Goal: Task Accomplishment & Management: Complete application form

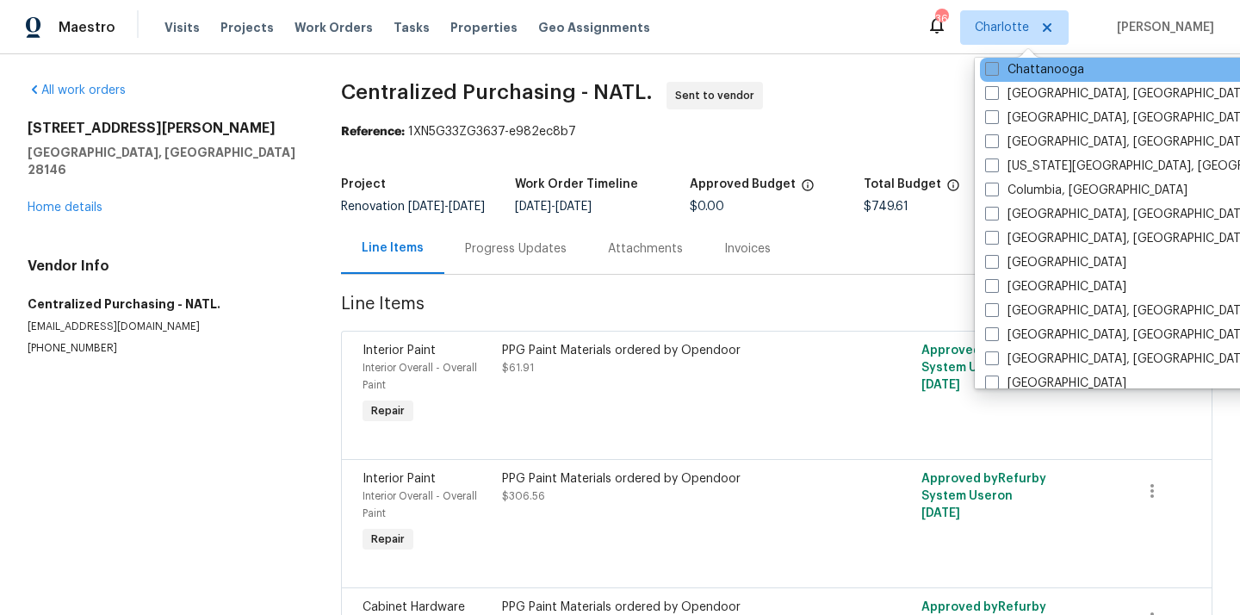
scroll to position [314, 0]
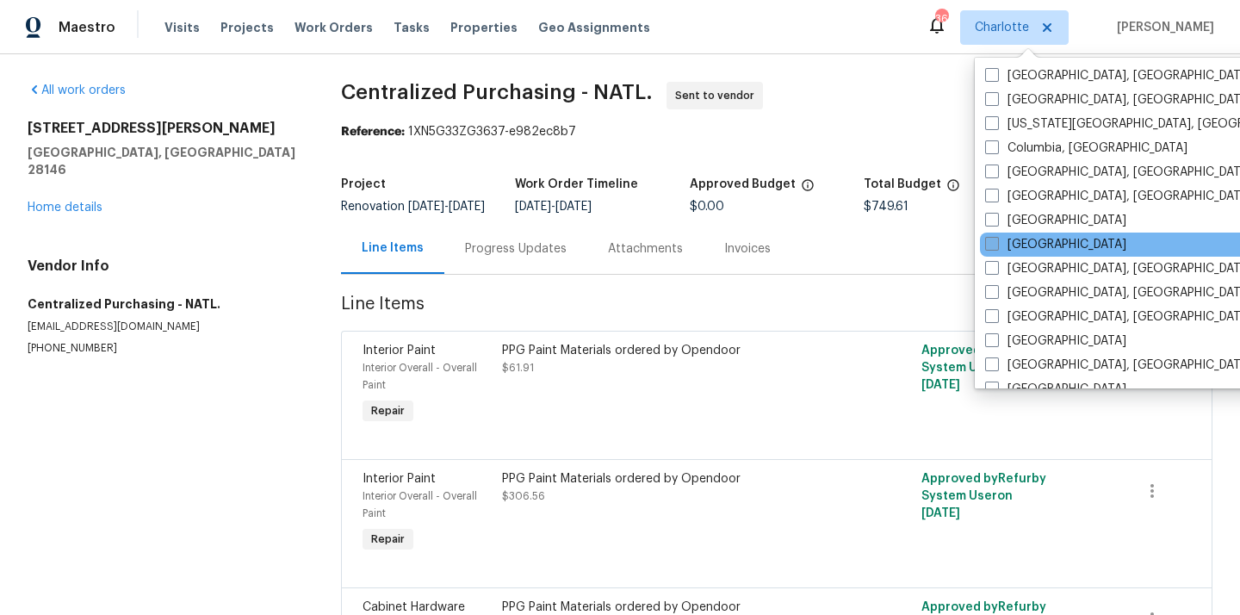
click at [1007, 248] on label "[GEOGRAPHIC_DATA]" at bounding box center [1055, 244] width 141 height 17
click at [996, 247] on input "[GEOGRAPHIC_DATA]" at bounding box center [990, 241] width 11 height 11
checkbox input "true"
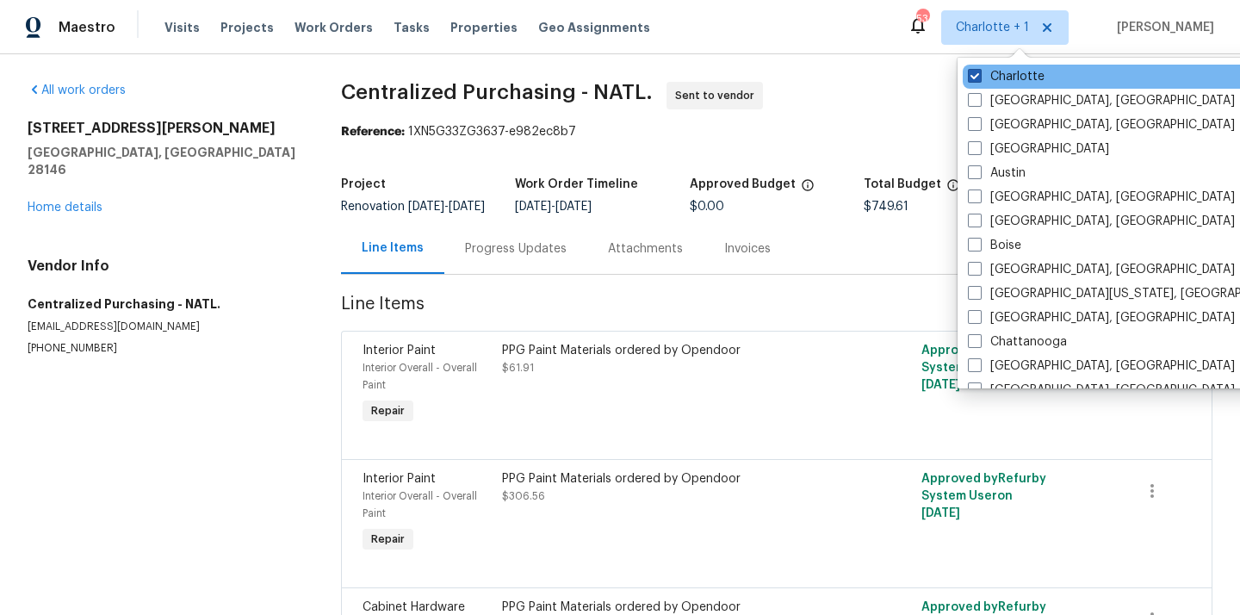
click at [988, 84] on label "Charlotte" at bounding box center [1006, 76] width 77 height 17
click at [979, 79] on input "Charlotte" at bounding box center [973, 73] width 11 height 11
checkbox input "false"
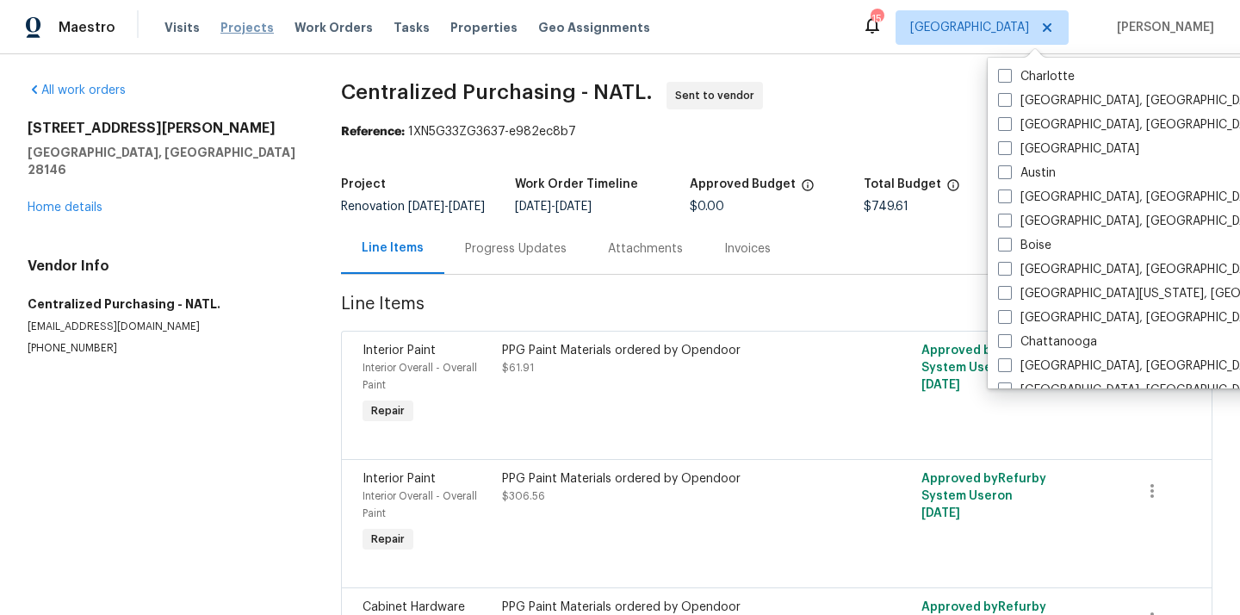
click at [232, 28] on span "Projects" at bounding box center [246, 27] width 53 height 17
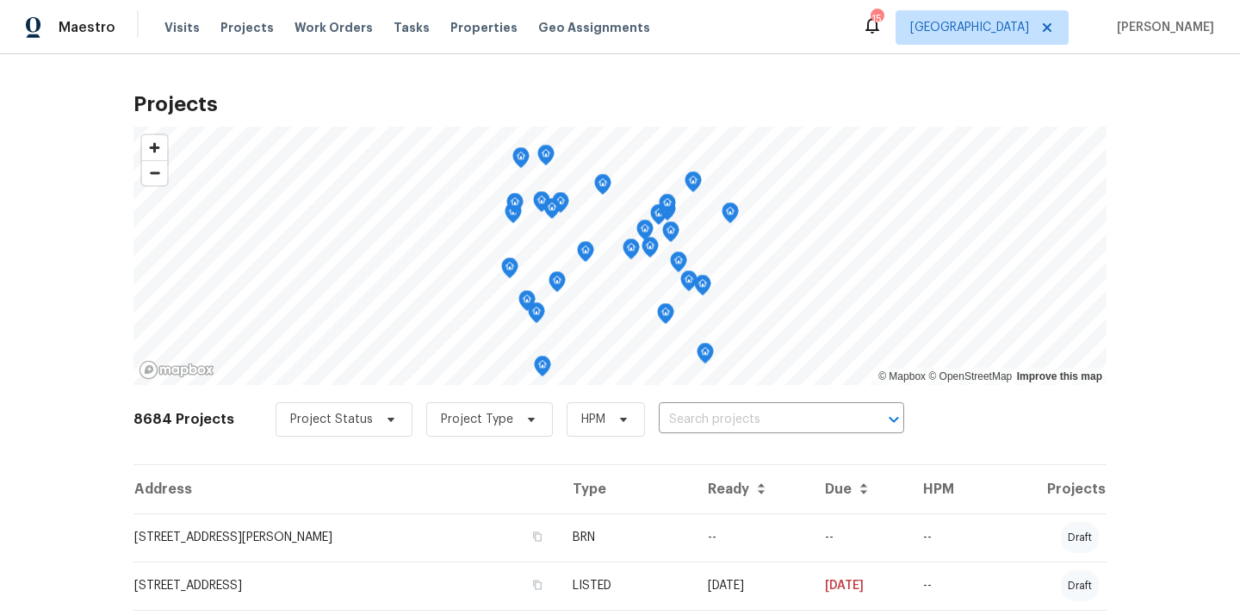
click at [710, 445] on div "8684 Projects Project Status Project Type HPM ​" at bounding box center [619, 429] width 973 height 69
click at [728, 412] on input "text" at bounding box center [757, 419] width 197 height 27
paste input "[STREET_ADDRESS]"
type input "[STREET_ADDRESS]"
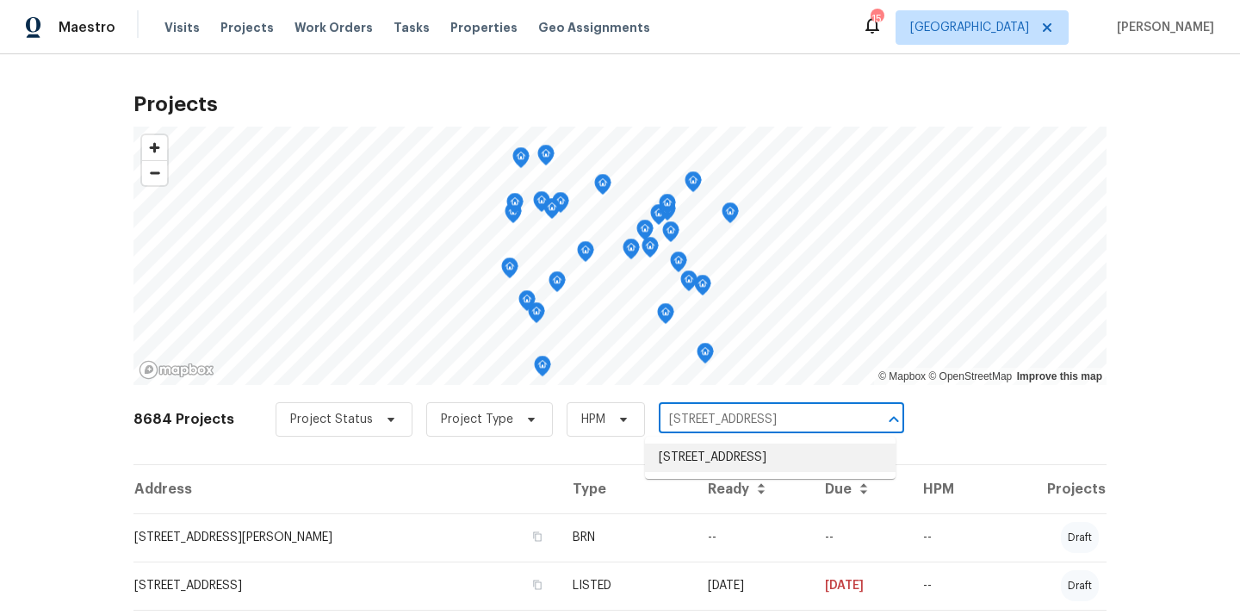
click at [723, 463] on li "[STREET_ADDRESS]" at bounding box center [770, 457] width 251 height 28
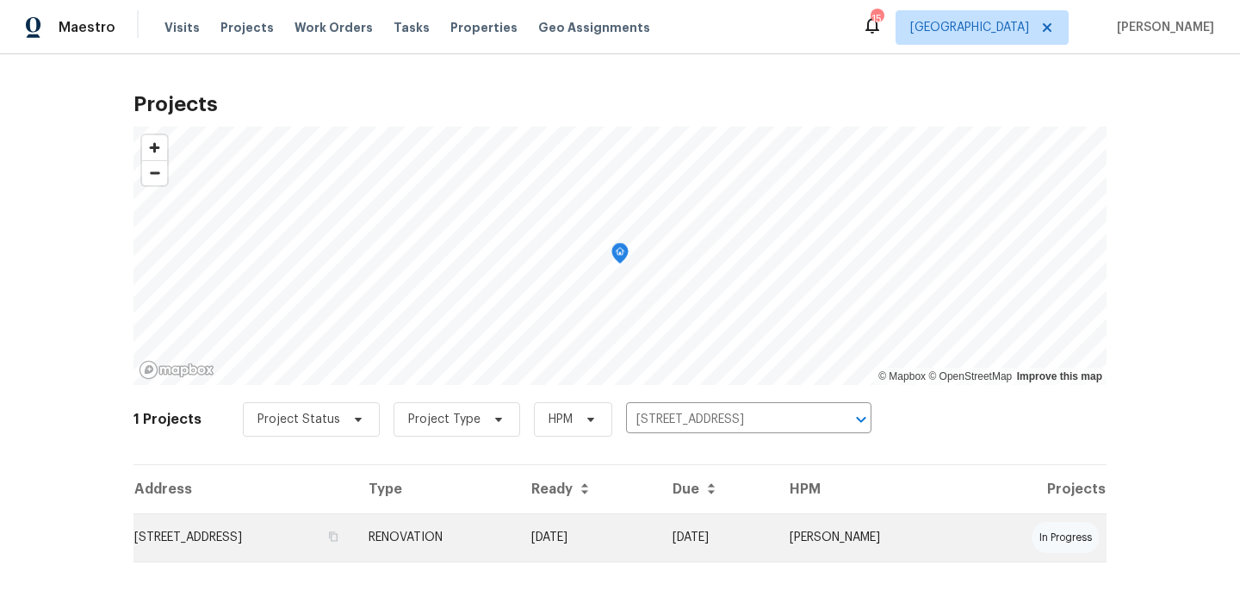
click at [355, 548] on td "[STREET_ADDRESS]" at bounding box center [243, 537] width 221 height 48
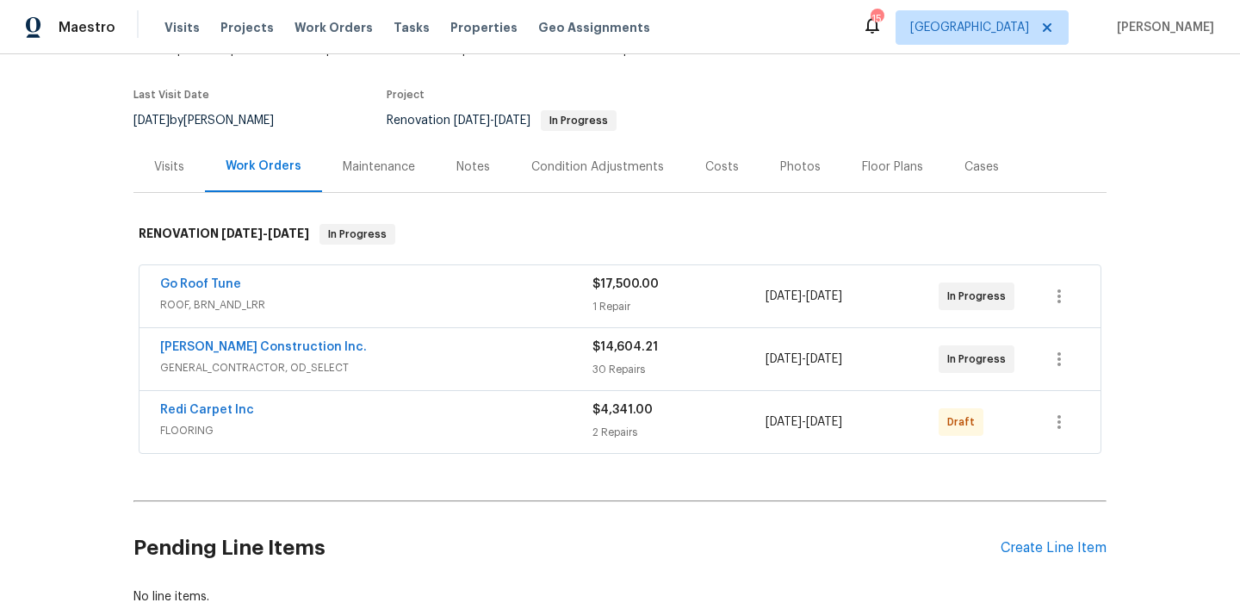
scroll to position [130, 0]
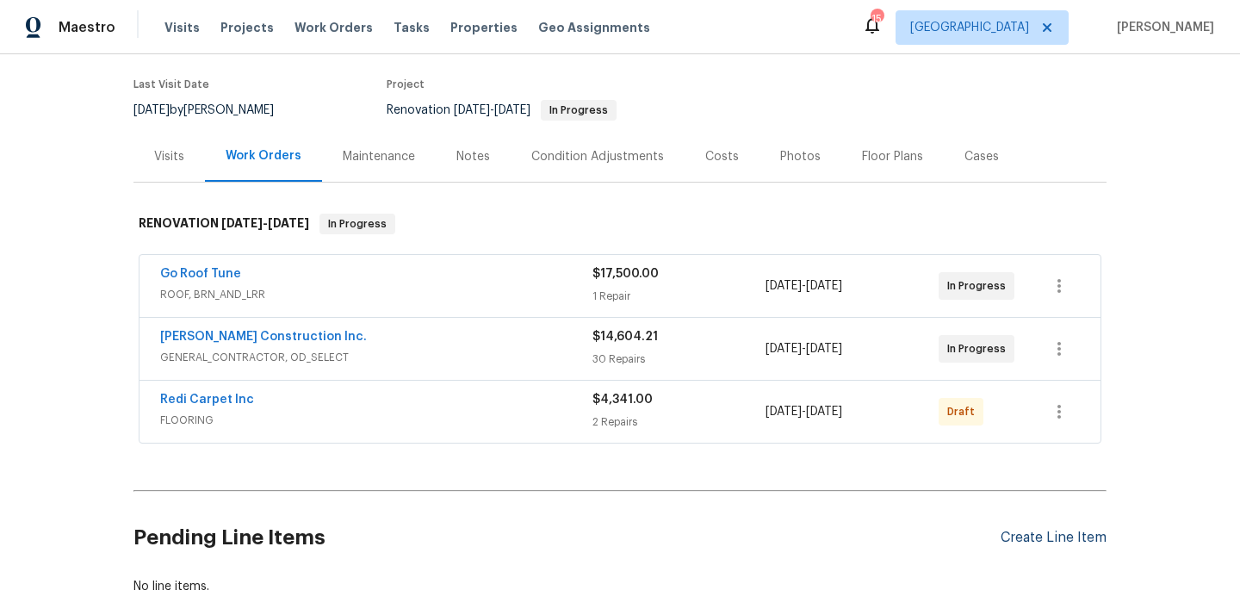
click at [1026, 542] on div "Create Line Item" at bounding box center [1054, 538] width 106 height 16
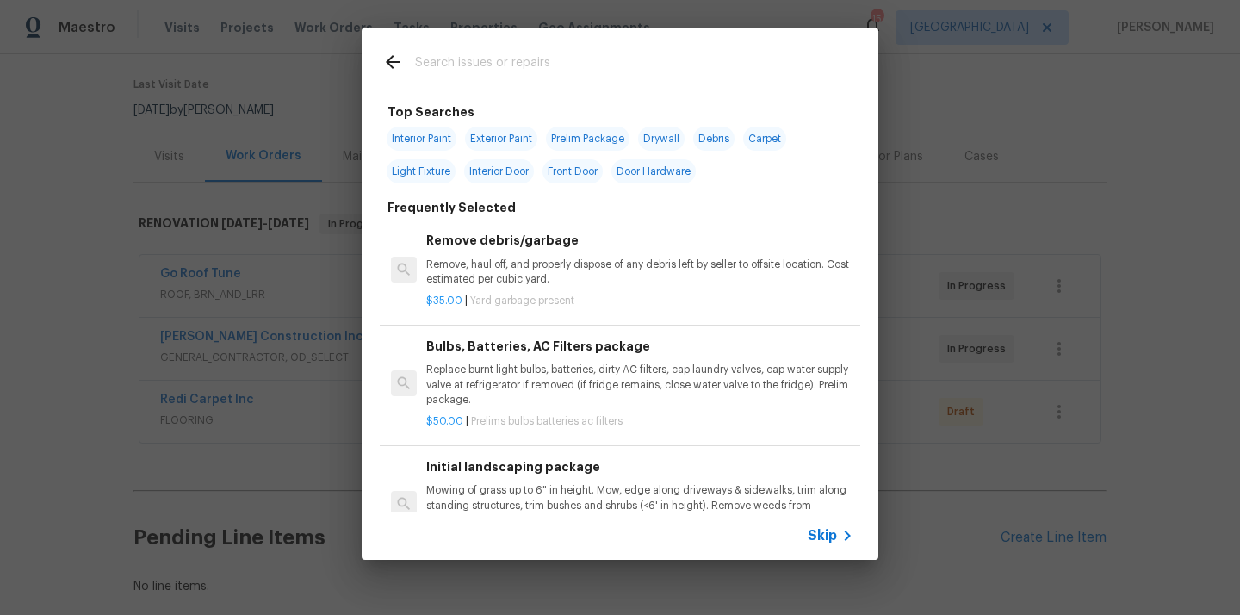
click at [635, 72] on input "text" at bounding box center [597, 65] width 365 height 26
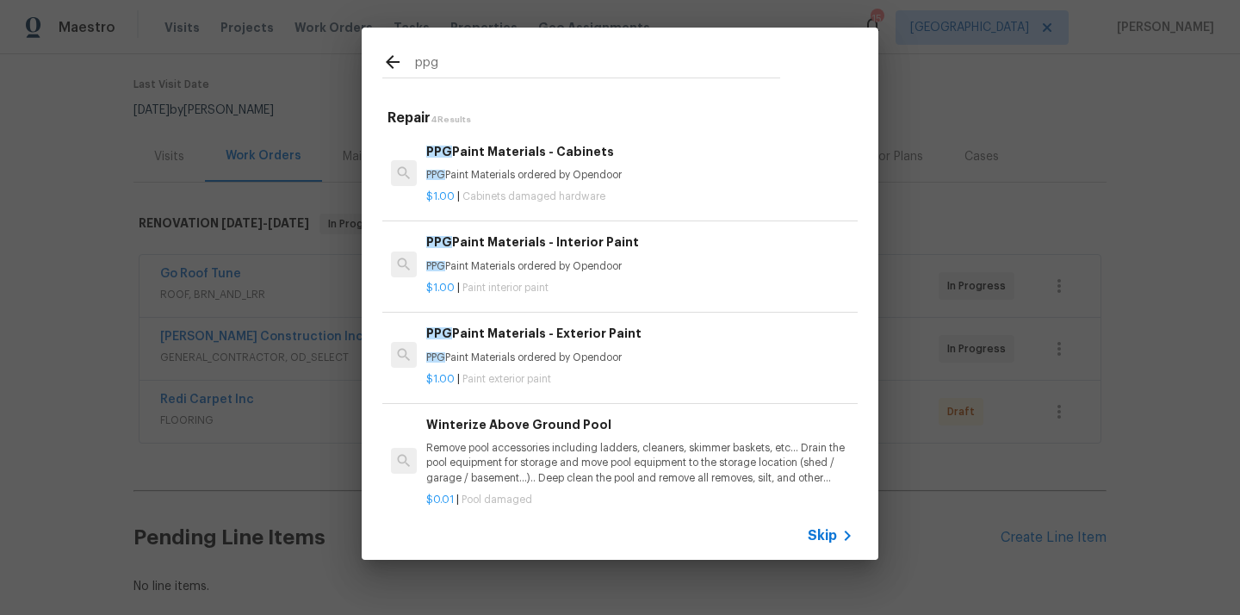
type input "ppg"
click at [562, 263] on p "PPG Paint Materials ordered by Opendoor" at bounding box center [639, 266] width 427 height 15
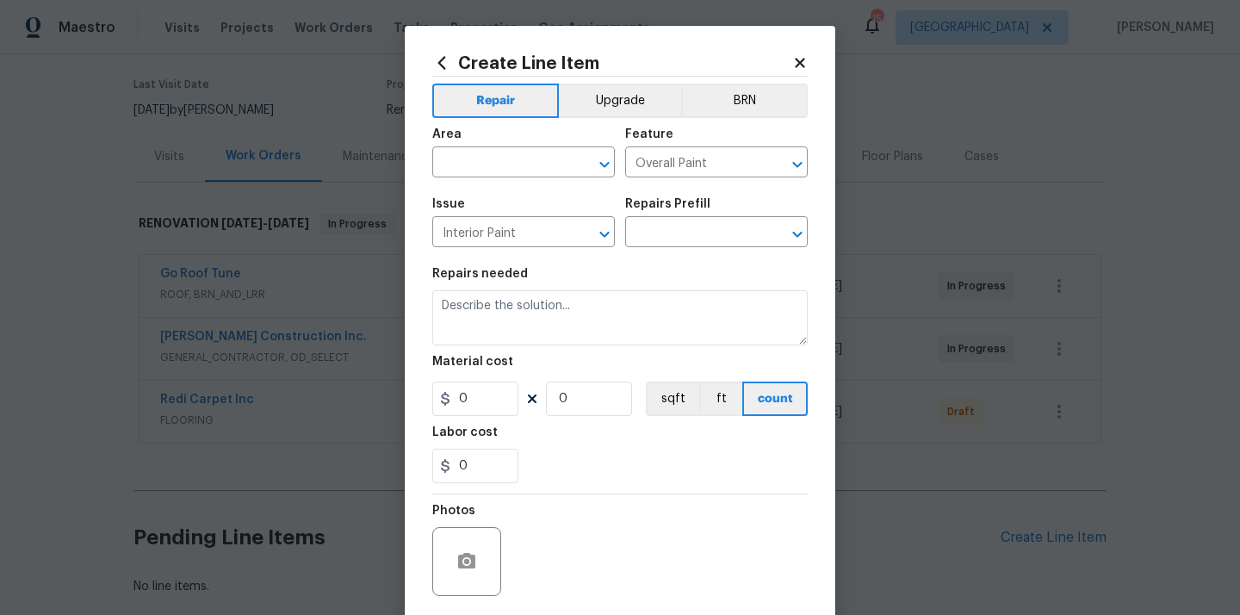
type input "PPG Paint Materials - Interior Paint $1.00"
type textarea "PPG Paint Materials ordered by Opendoor"
type input "1"
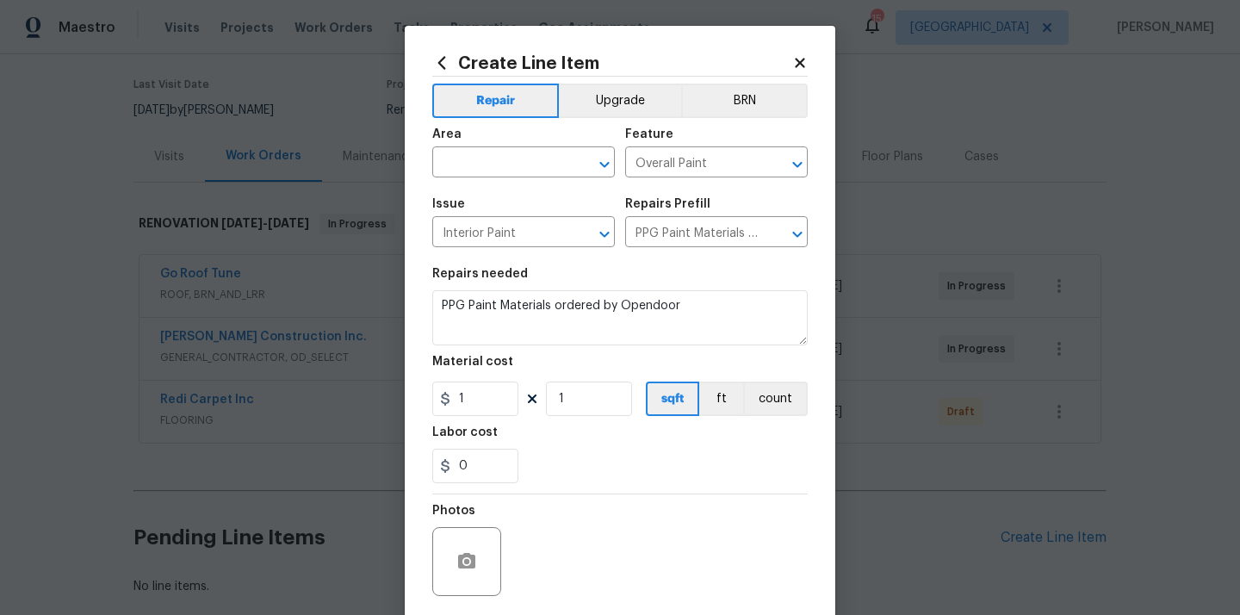
click at [509, 179] on span "Area ​" at bounding box center [523, 153] width 183 height 70
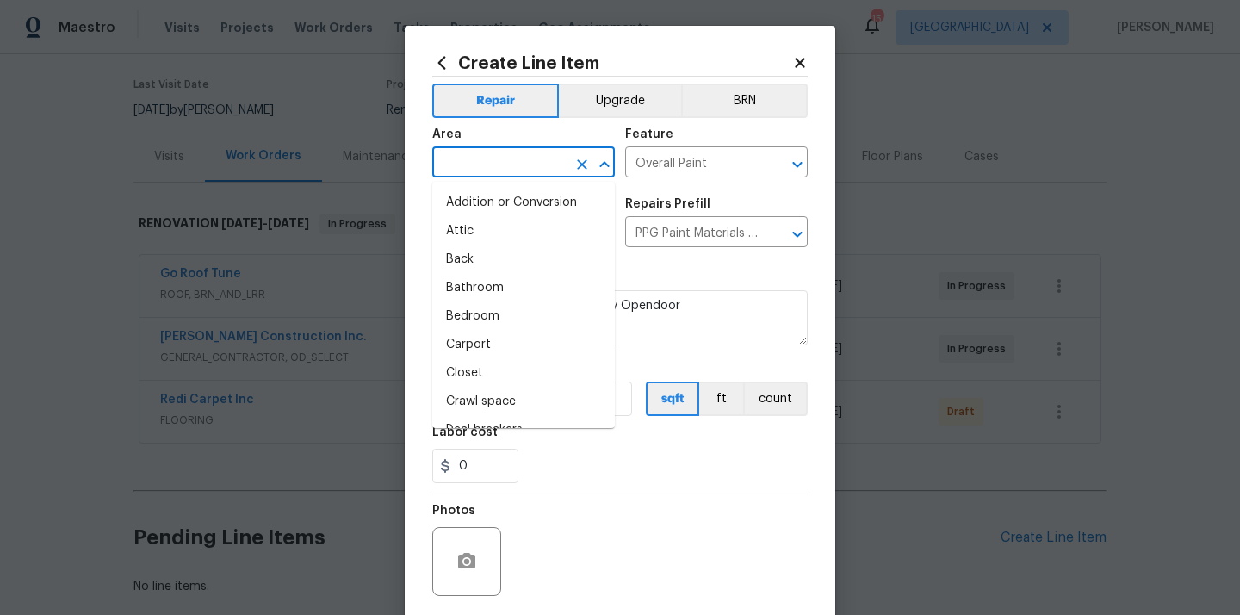
click at [508, 177] on input "text" at bounding box center [499, 164] width 134 height 27
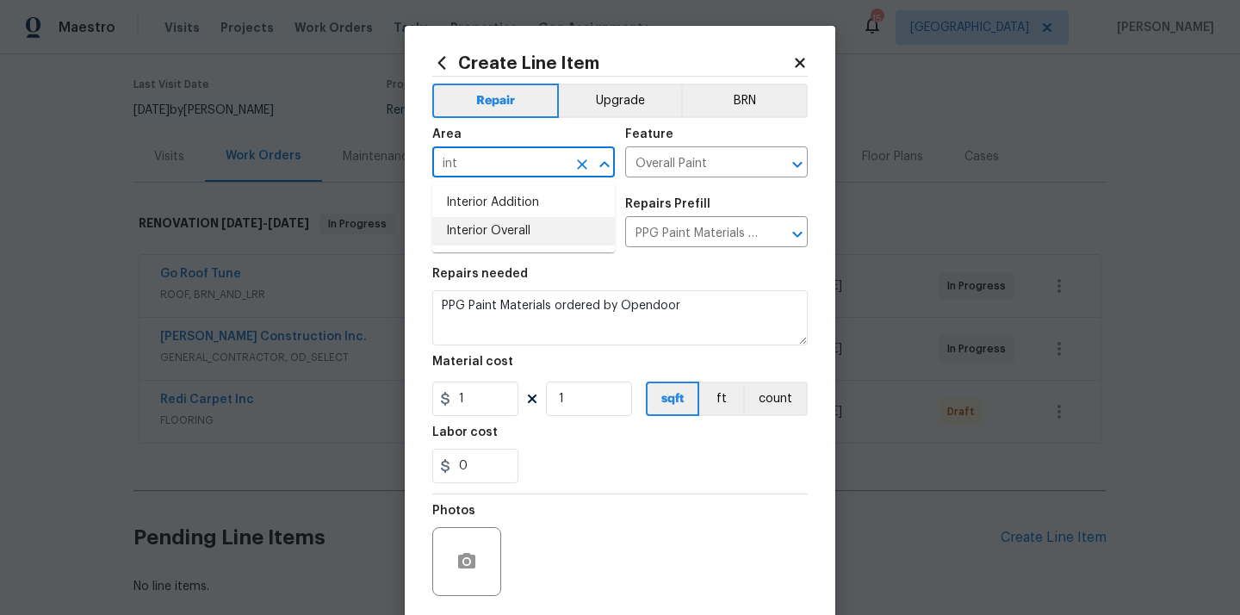
click at [511, 229] on li "Interior Overall" at bounding box center [523, 231] width 183 height 28
type input "Interior Overall"
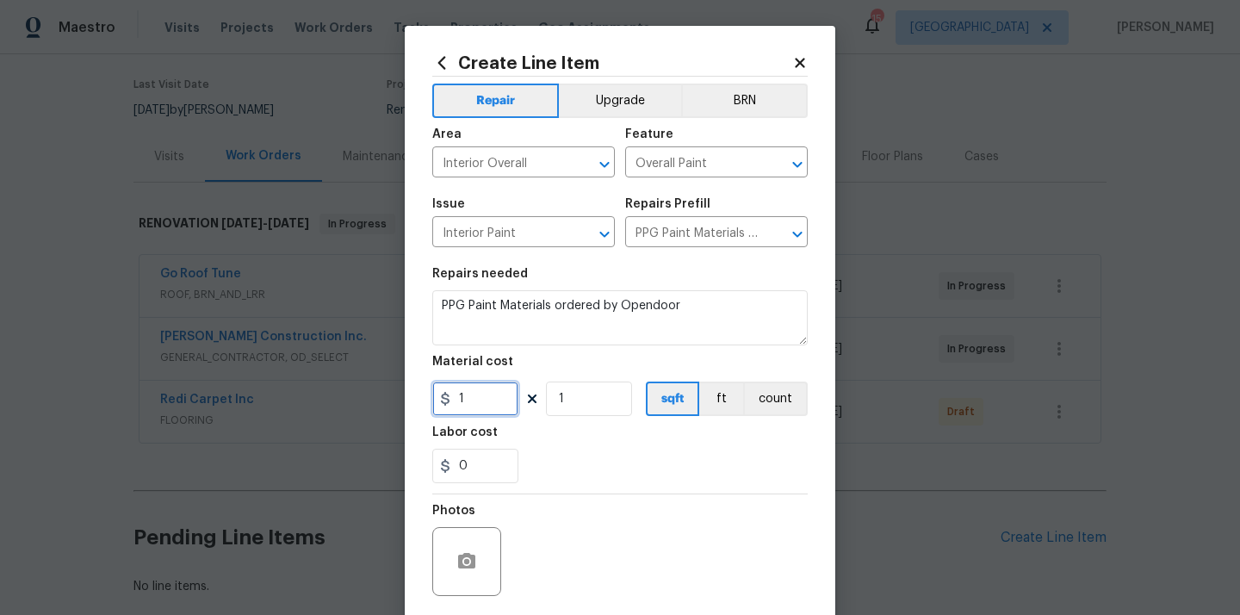
drag, startPoint x: 480, startPoint y: 401, endPoint x: 385, endPoint y: 401, distance: 95.6
click at [385, 401] on div "Create Line Item Repair Upgrade BRN Area Interior Overall ​ Feature Overall Pai…" at bounding box center [620, 307] width 1240 height 615
paste input "844.16"
type input "844.16"
click at [549, 444] on div "Labor cost" at bounding box center [619, 437] width 375 height 22
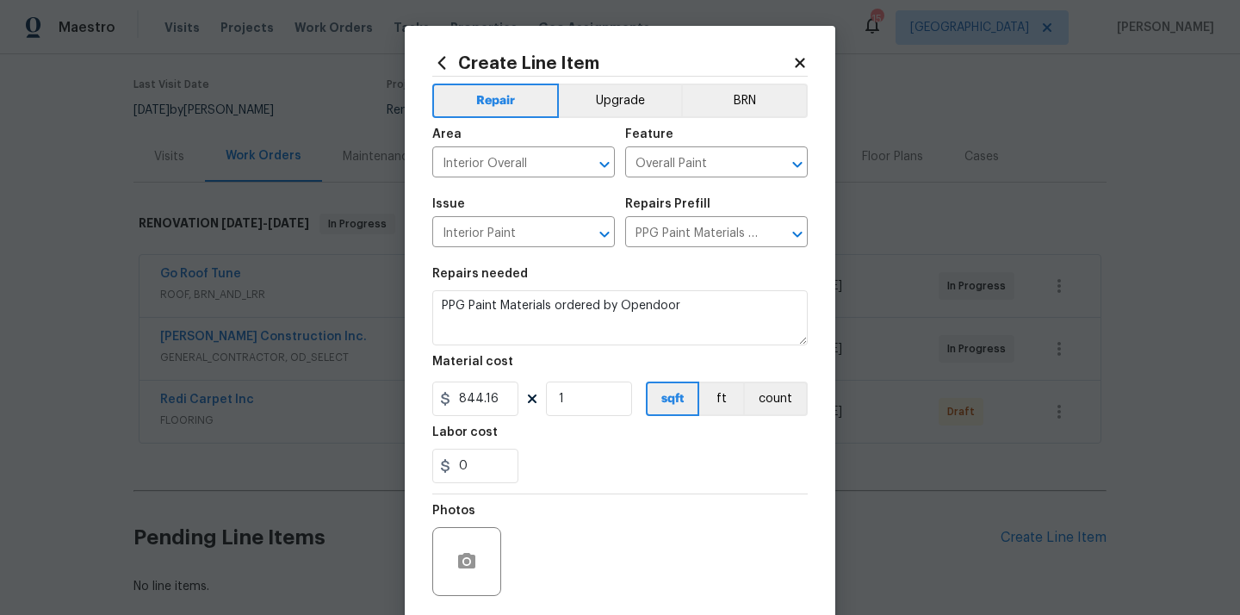
scroll to position [127, 0]
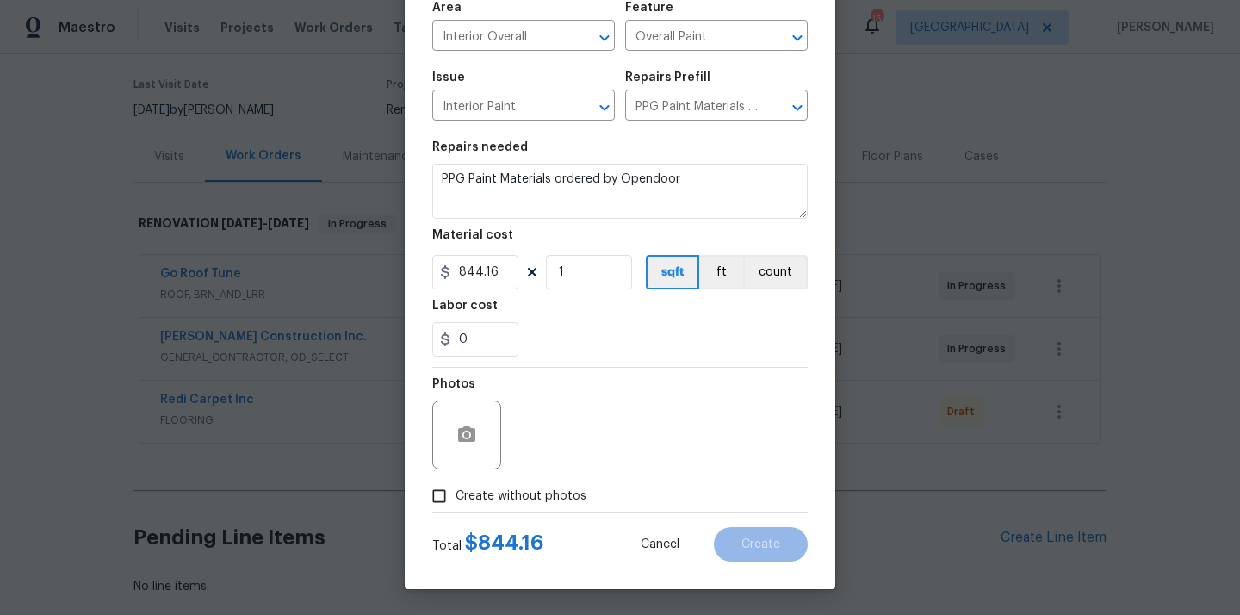
click at [553, 489] on span "Create without photos" at bounding box center [520, 496] width 131 height 18
click at [455, 489] on input "Create without photos" at bounding box center [439, 496] width 33 height 33
checkbox input "true"
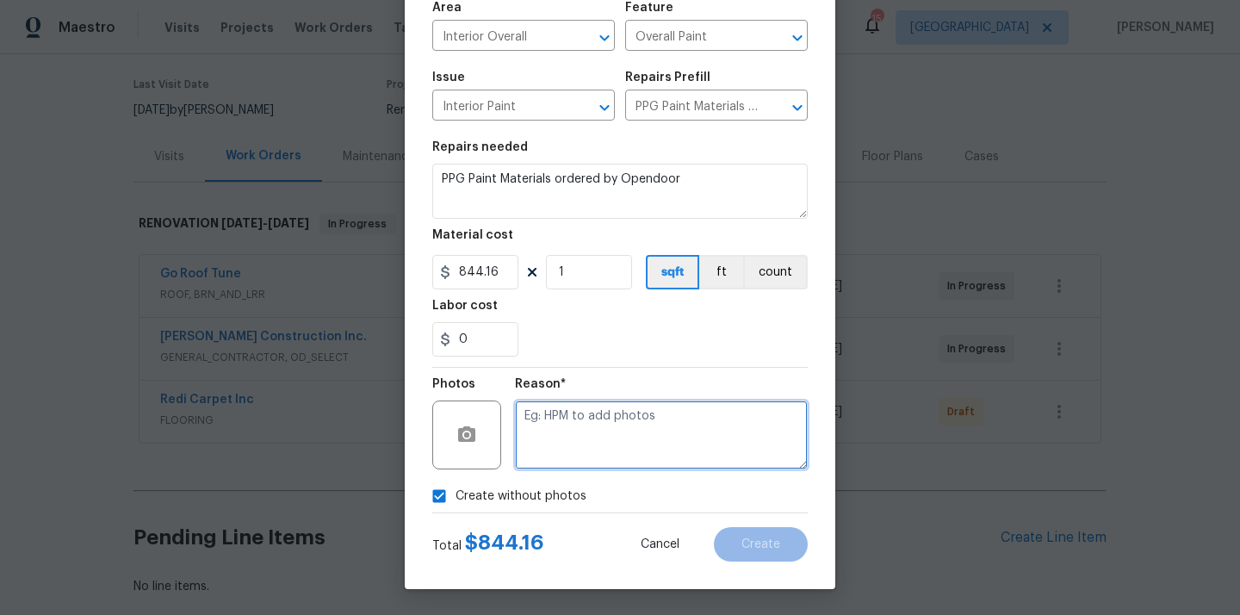
click at [592, 441] on textarea at bounding box center [661, 434] width 293 height 69
type textarea "N/A"
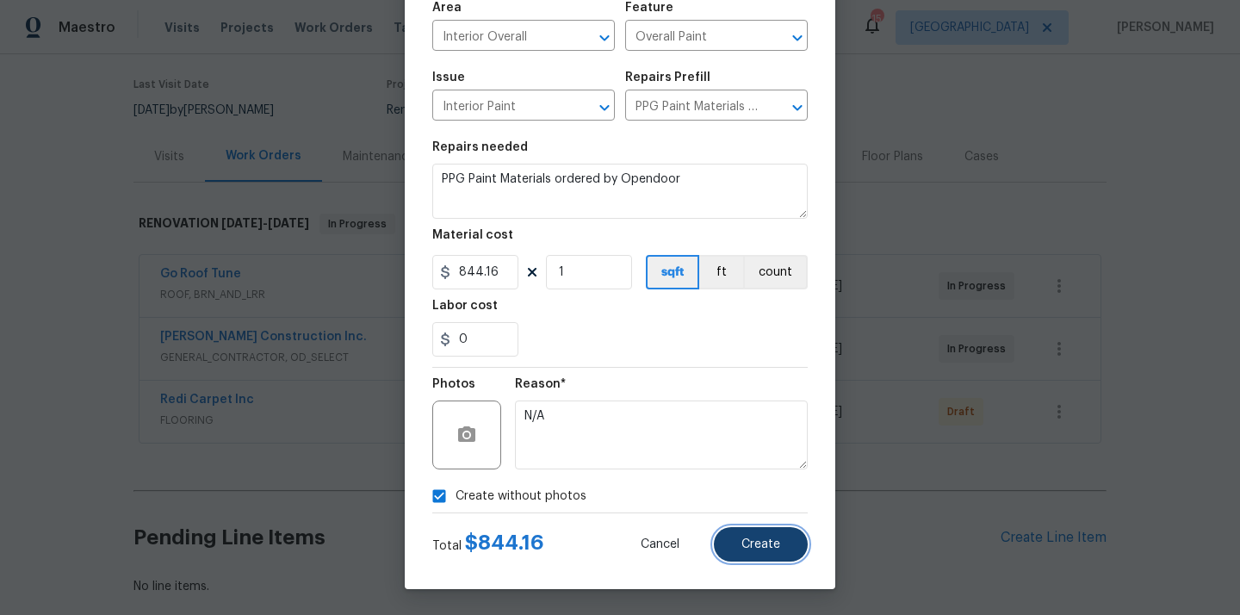
click at [775, 538] on span "Create" at bounding box center [760, 544] width 39 height 13
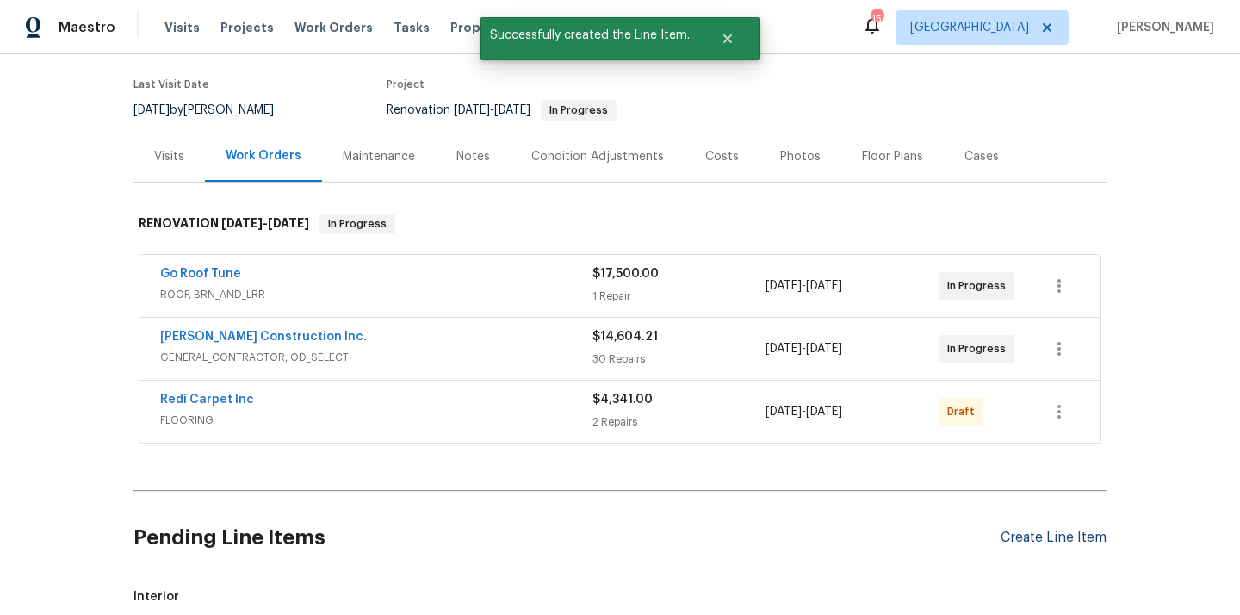
click at [1025, 543] on div "Create Line Item" at bounding box center [1054, 538] width 106 height 16
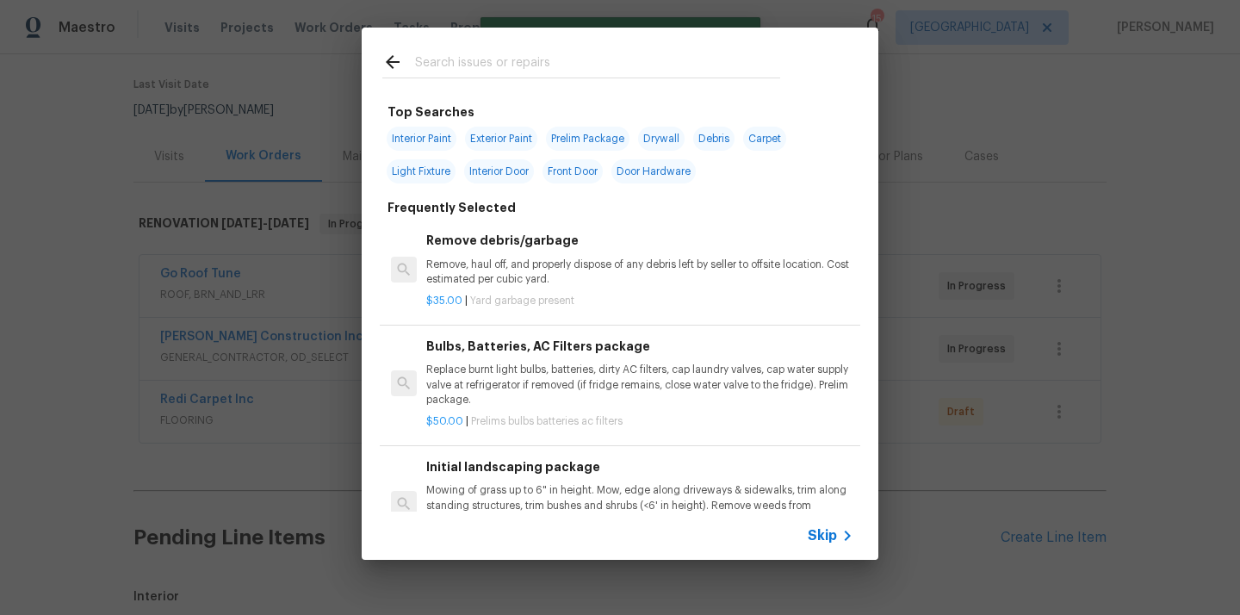
click at [745, 58] on input "text" at bounding box center [597, 65] width 365 height 26
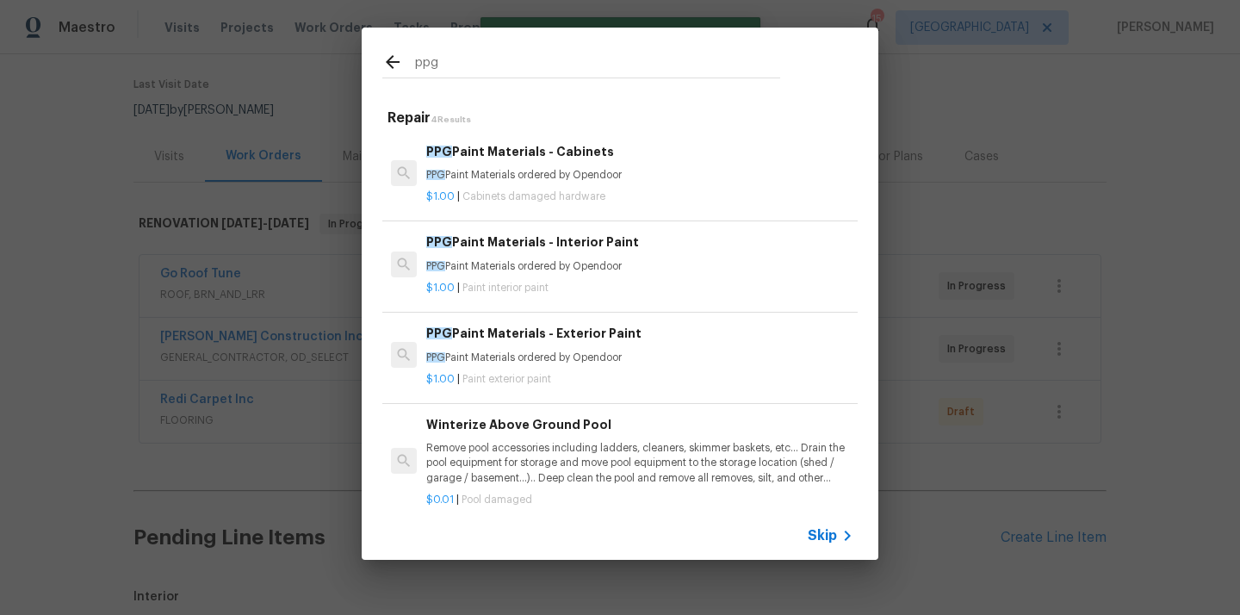
type input "ppg"
click at [573, 341] on h6 "PPG Paint Materials - Exterior Paint" at bounding box center [639, 333] width 427 height 19
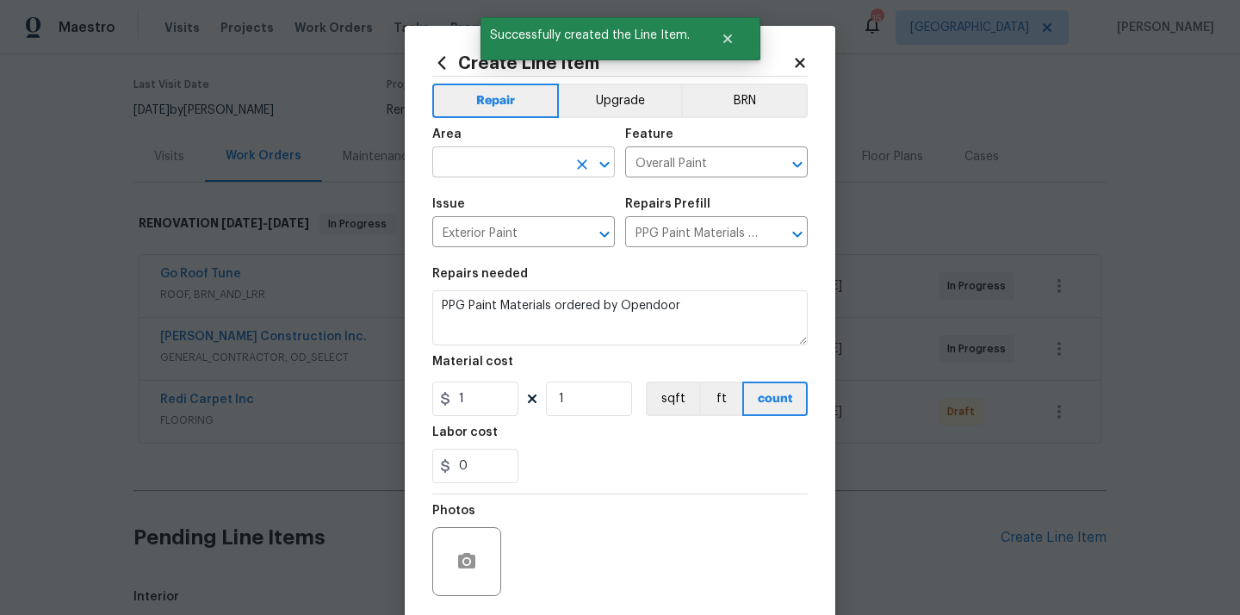
click at [534, 166] on input "text" at bounding box center [499, 164] width 134 height 27
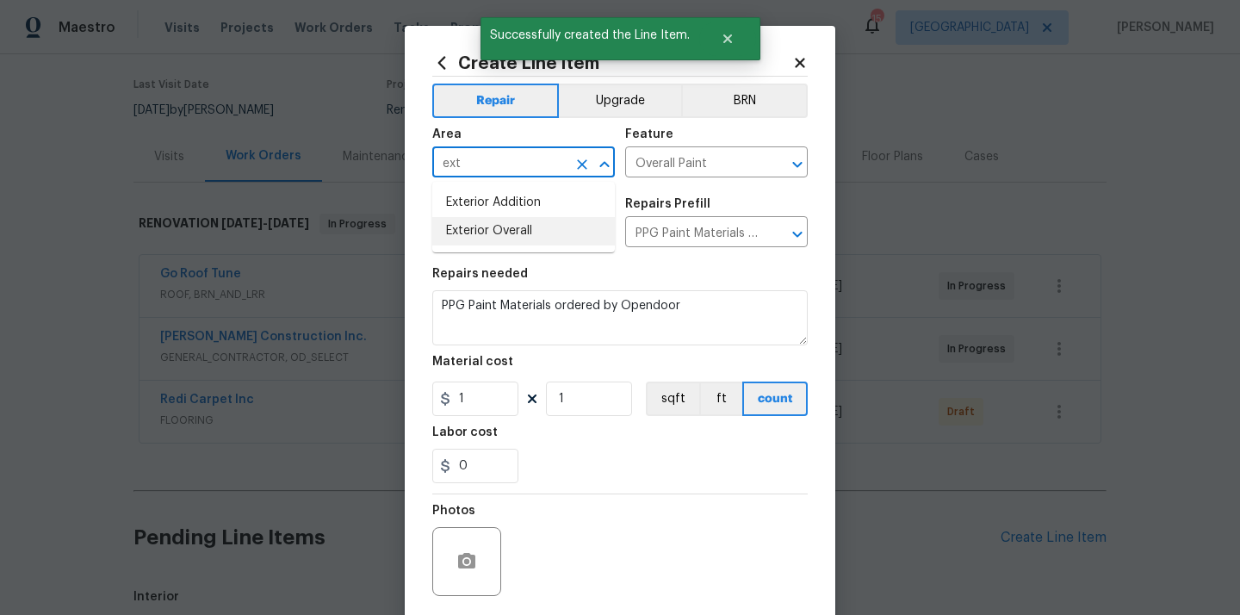
click at [505, 232] on li "Exterior Overall" at bounding box center [523, 231] width 183 height 28
type input "Exterior Overall"
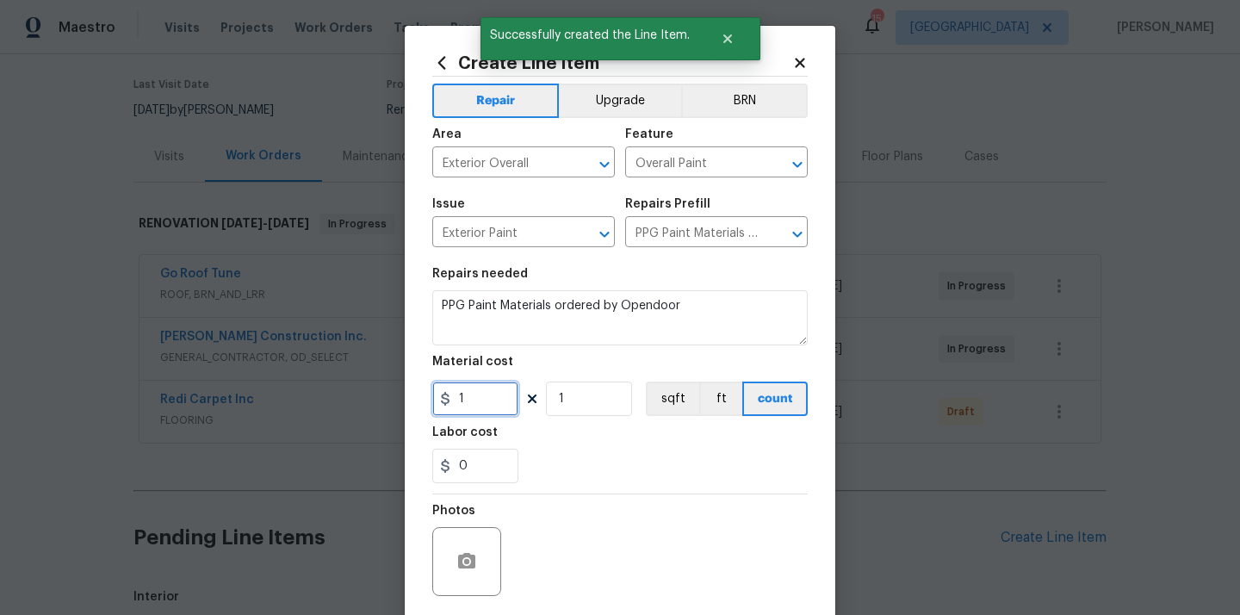
drag, startPoint x: 474, startPoint y: 409, endPoint x: 422, endPoint y: 404, distance: 51.9
click at [422, 404] on div "Create Line Item Repair Upgrade BRN Area Exterior Overall ​ Feature Overall Pai…" at bounding box center [620, 371] width 431 height 690
paste input "477.79"
type input "477.79"
click at [601, 468] on div "0" at bounding box center [619, 466] width 375 height 34
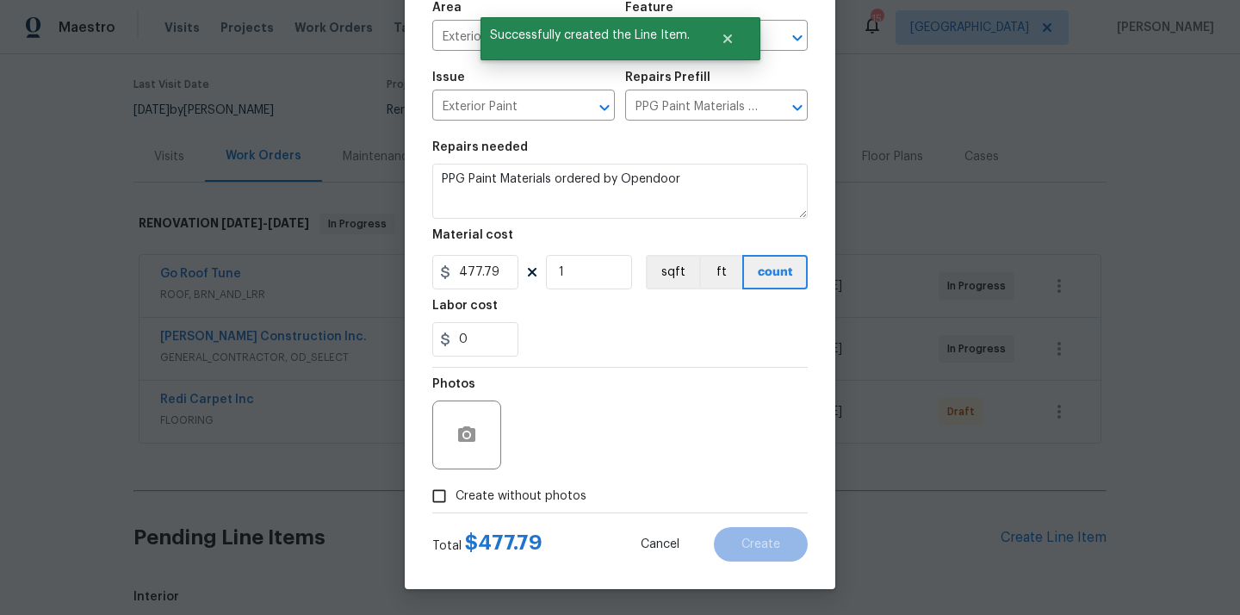
click at [554, 480] on label "Create without photos" at bounding box center [505, 496] width 164 height 33
click at [455, 480] on input "Create without photos" at bounding box center [439, 496] width 33 height 33
checkbox input "true"
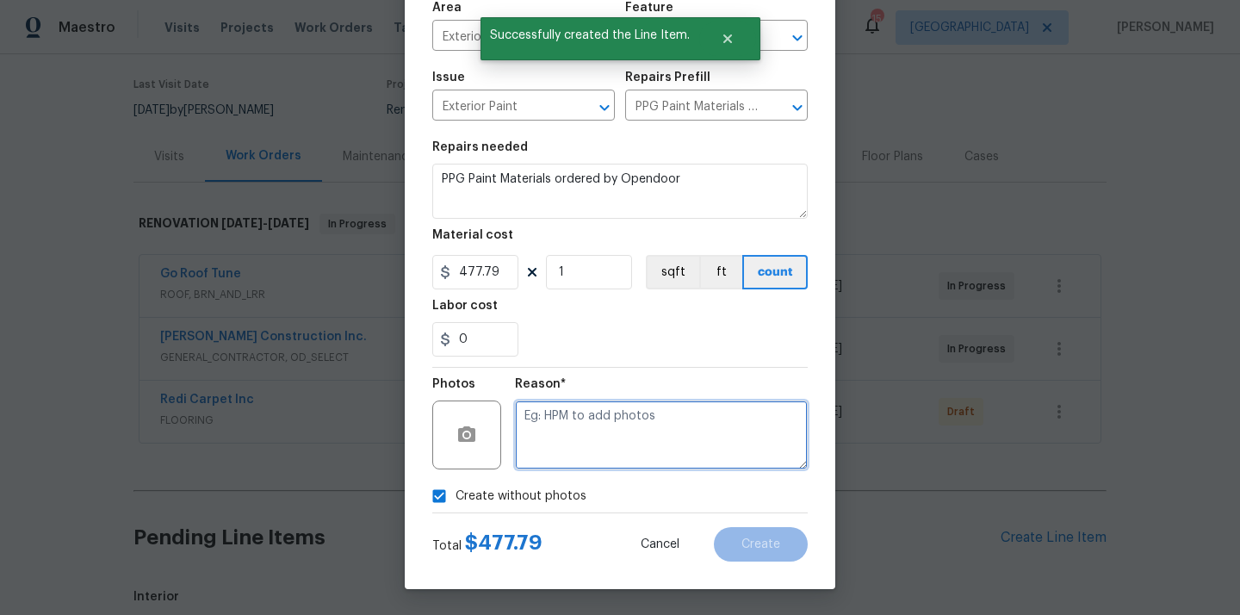
click at [574, 424] on textarea at bounding box center [661, 434] width 293 height 69
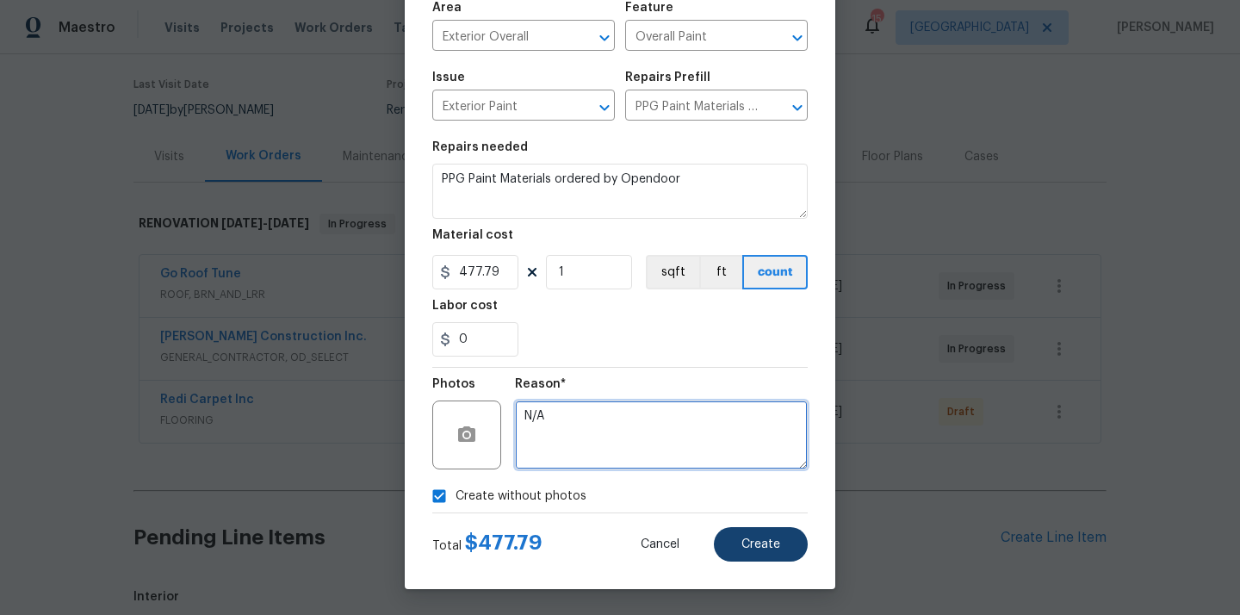
type textarea "N/A"
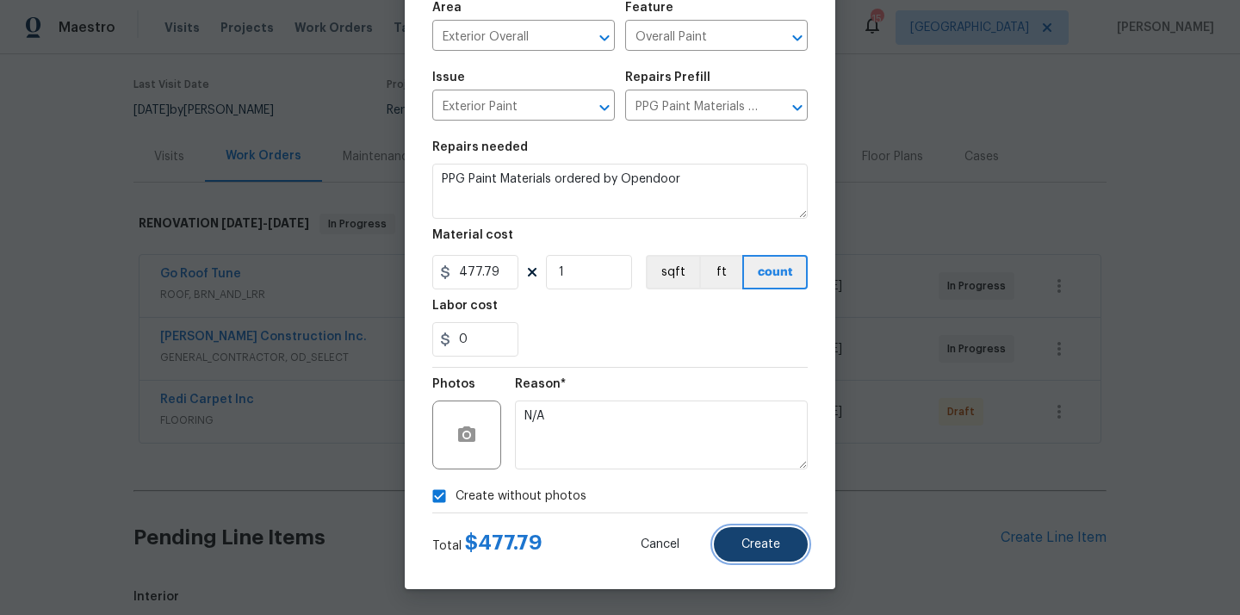
click at [763, 542] on span "Create" at bounding box center [760, 544] width 39 height 13
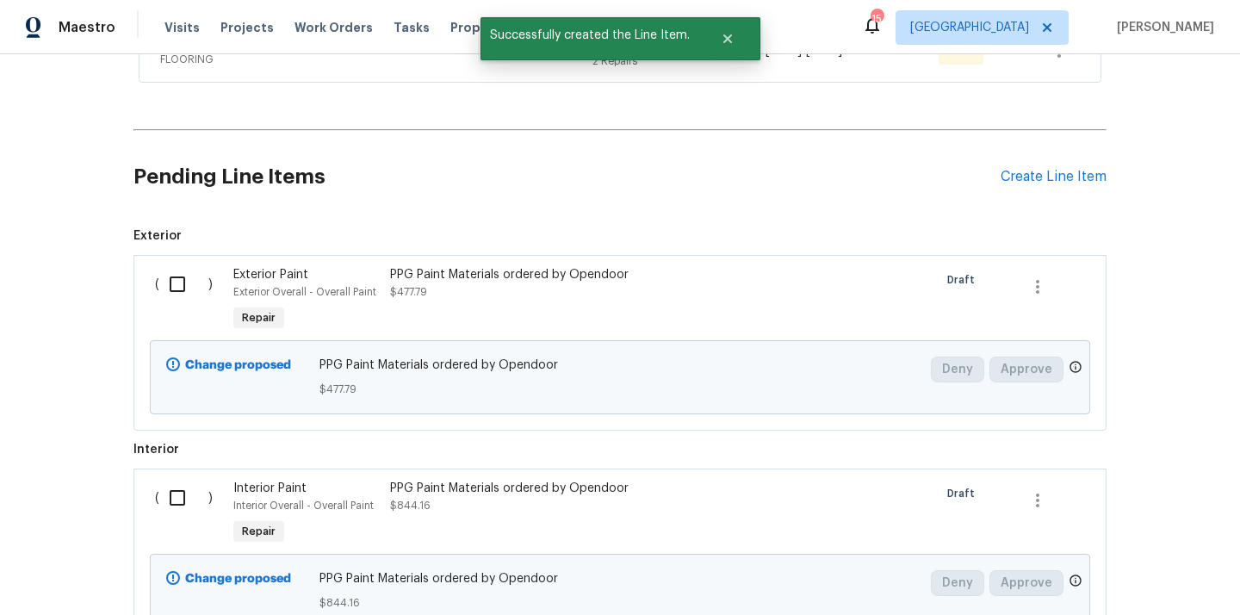
scroll to position [524, 0]
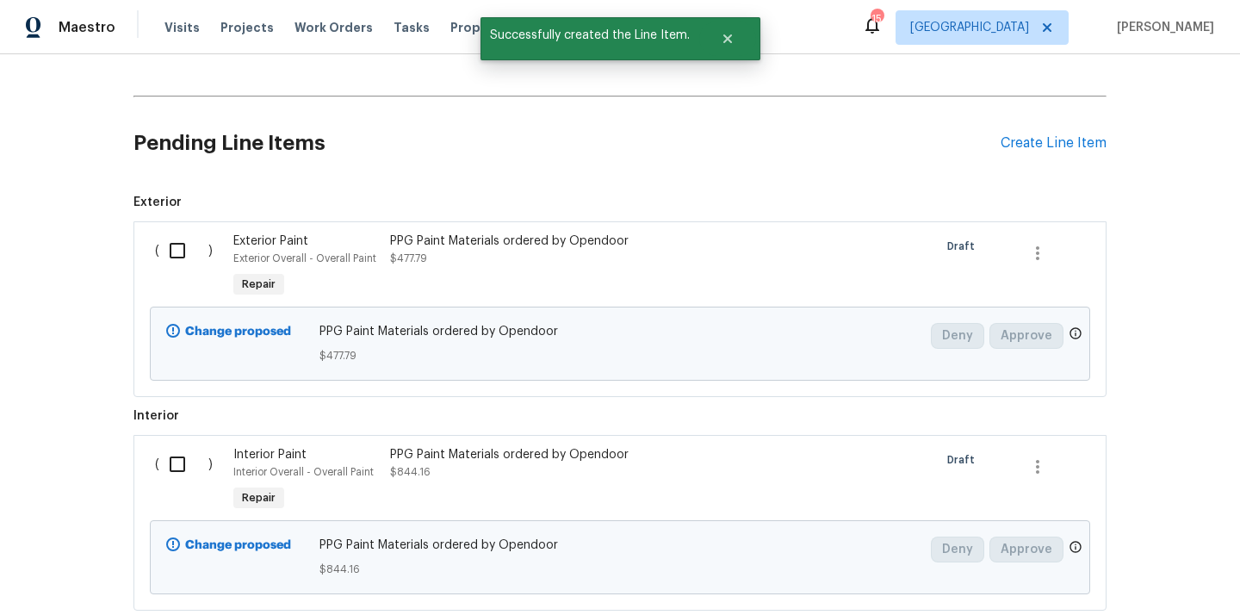
click at [174, 251] on input "checkbox" at bounding box center [183, 250] width 49 height 36
checkbox input "true"
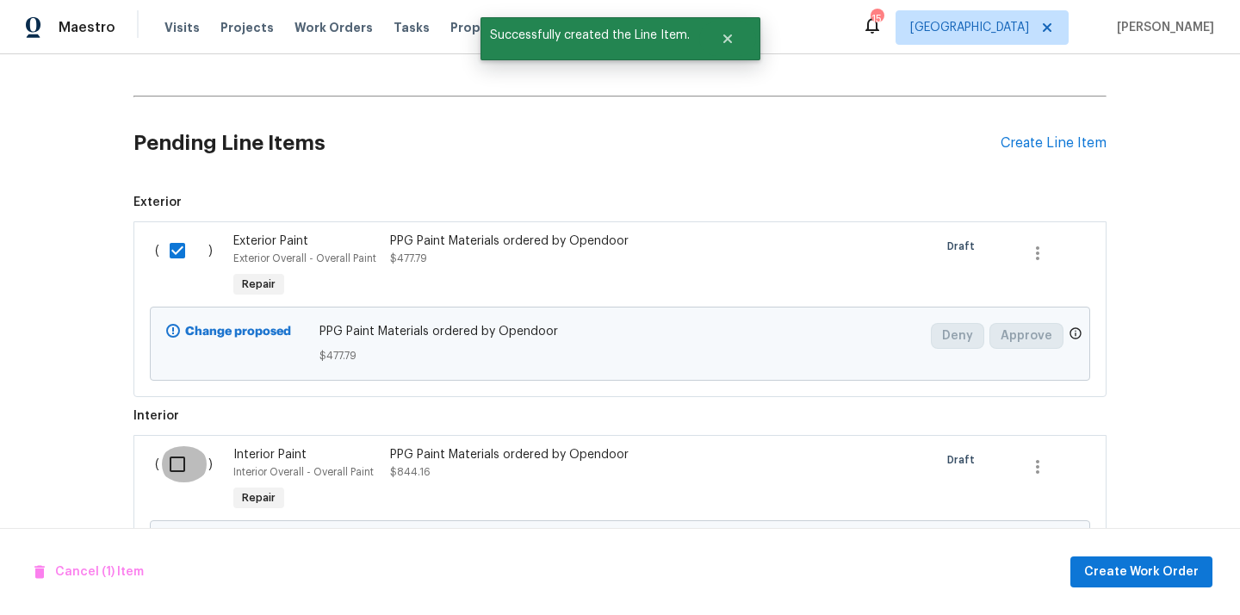
click at [176, 473] on input "checkbox" at bounding box center [183, 464] width 49 height 36
checkbox input "true"
click at [1116, 574] on span "Create Work Order" at bounding box center [1141, 572] width 115 height 22
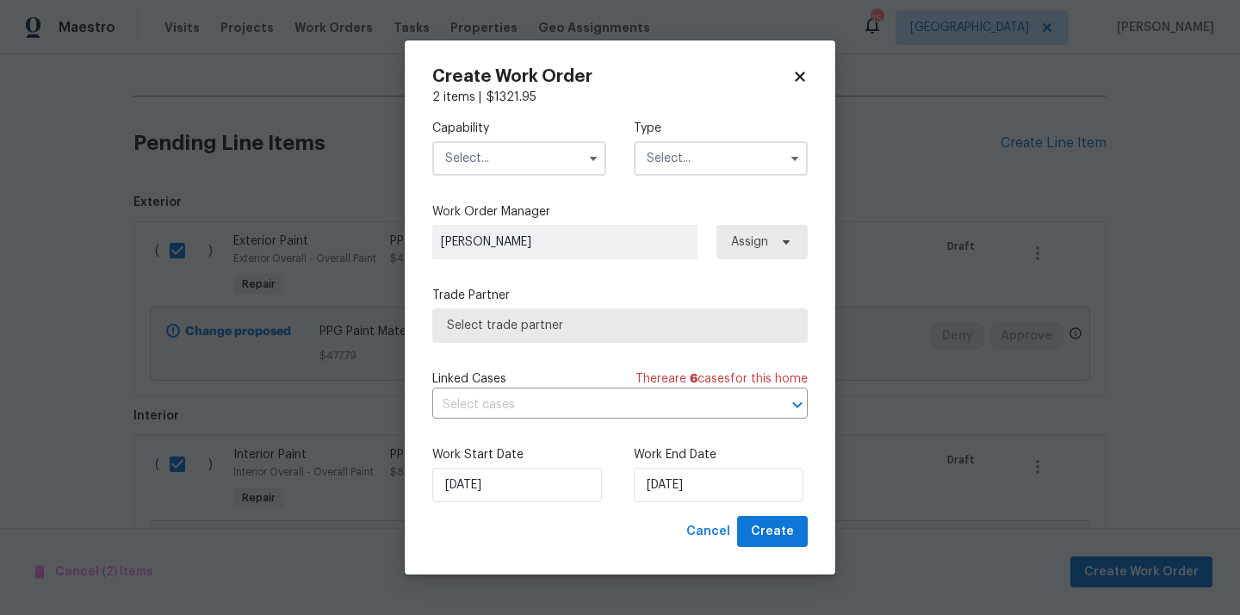
click at [542, 152] on input "text" at bounding box center [519, 158] width 174 height 34
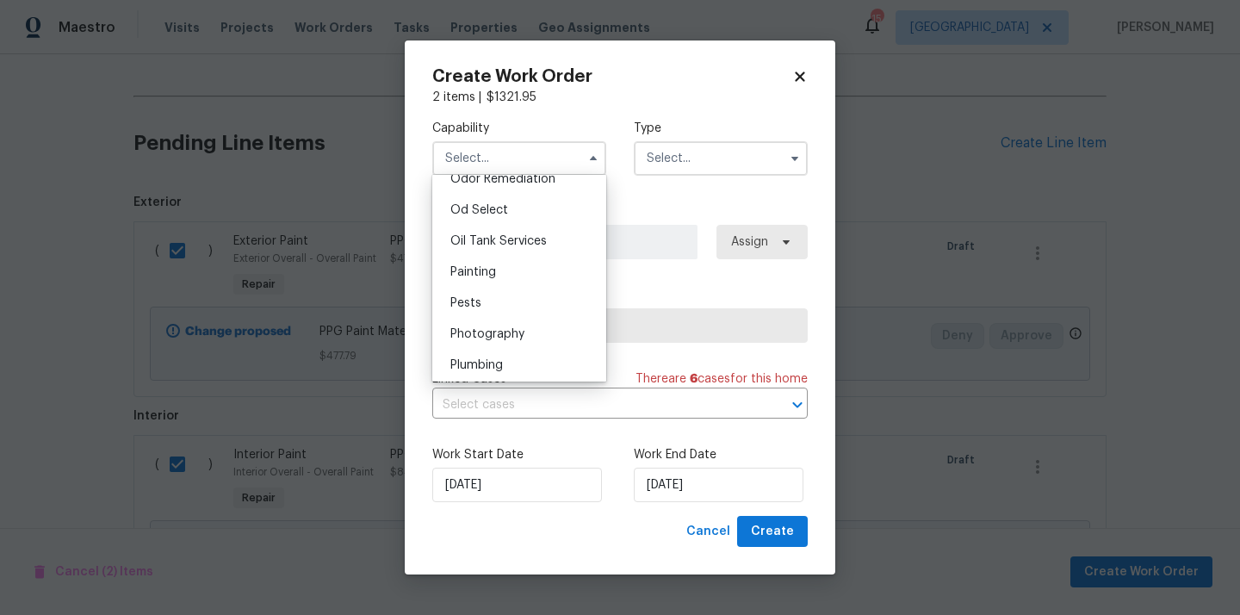
scroll to position [1380, 0]
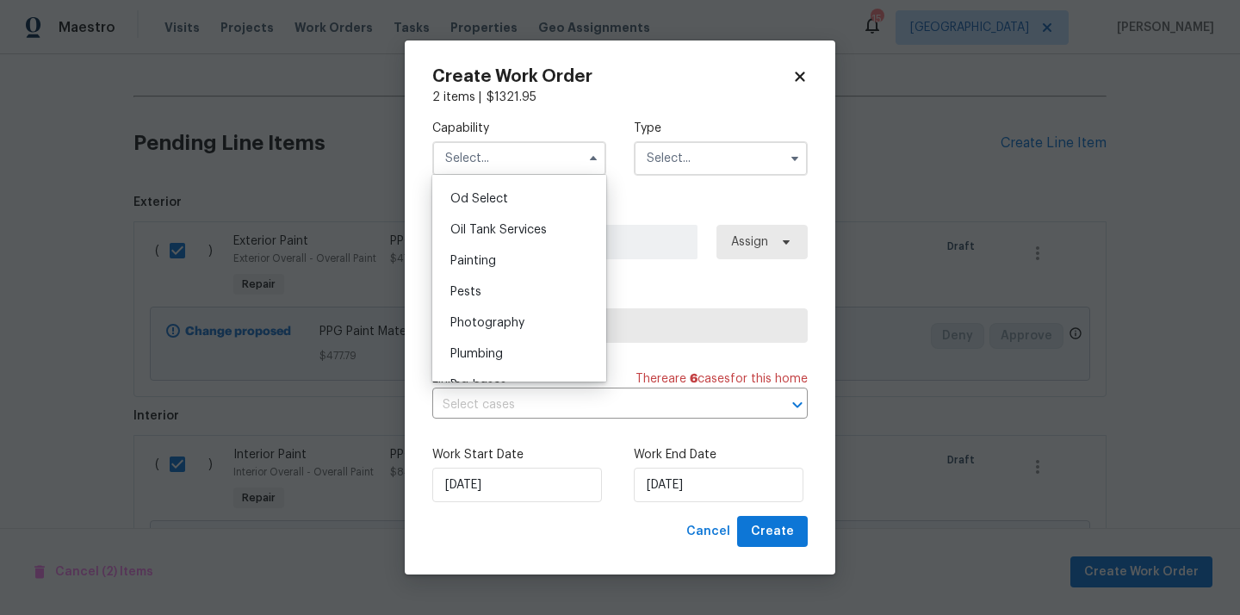
click at [539, 252] on div "Painting" at bounding box center [519, 260] width 165 height 31
type input "Painting"
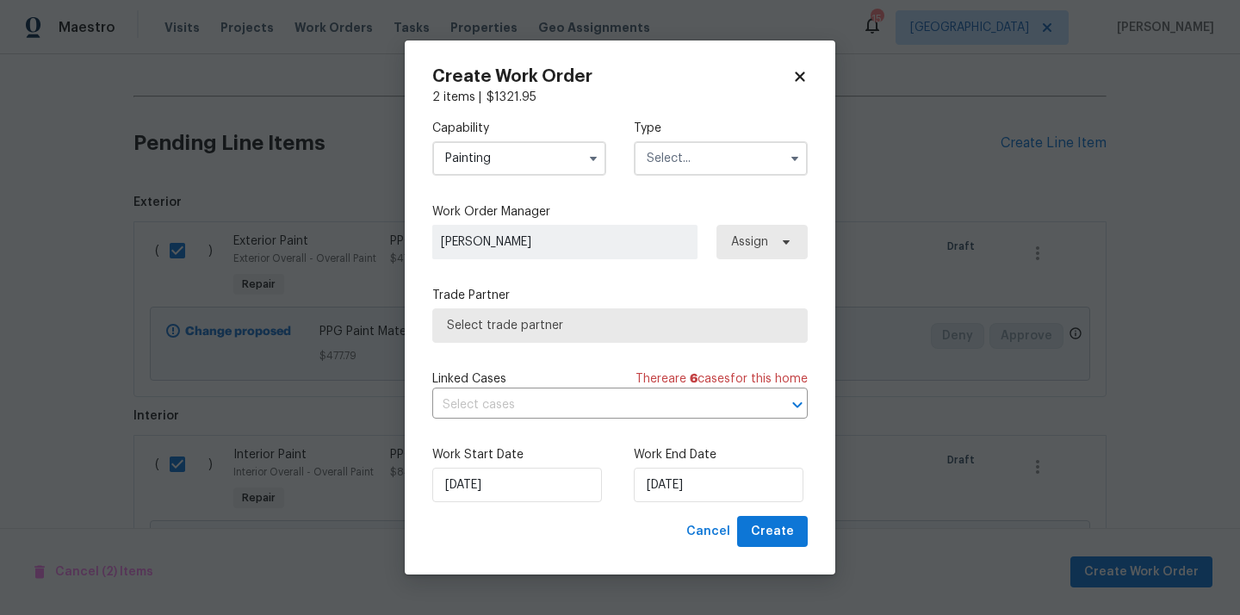
click at [731, 160] on input "text" at bounding box center [721, 158] width 174 height 34
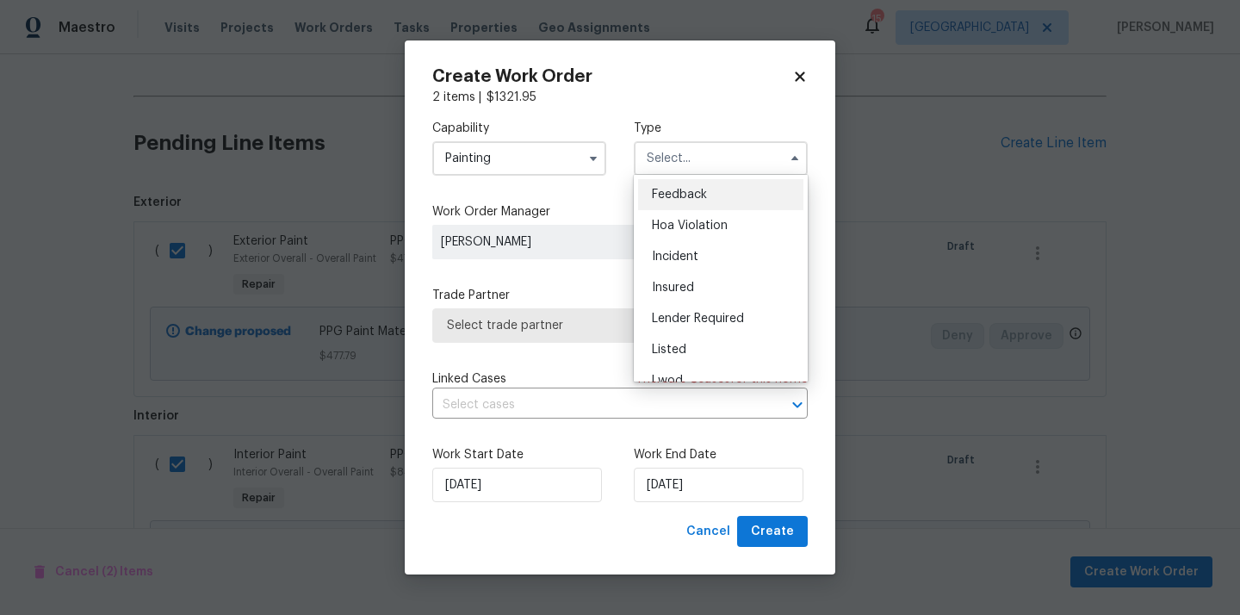
scroll to position [205, 0]
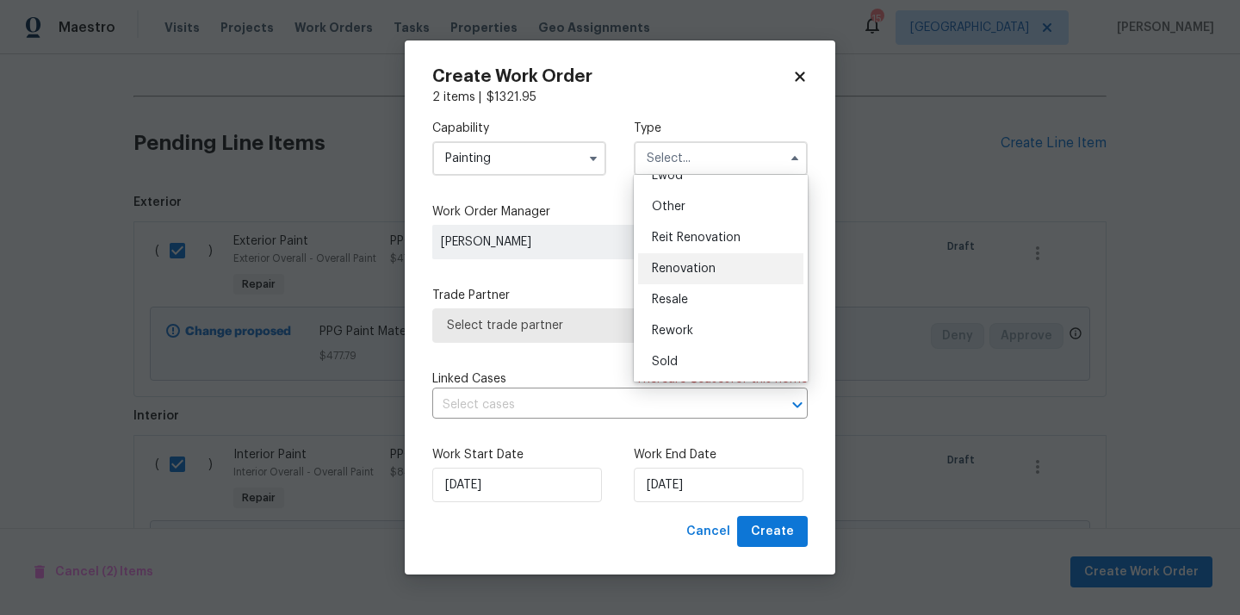
click at [708, 275] on div "Renovation" at bounding box center [720, 268] width 165 height 31
type input "Renovation"
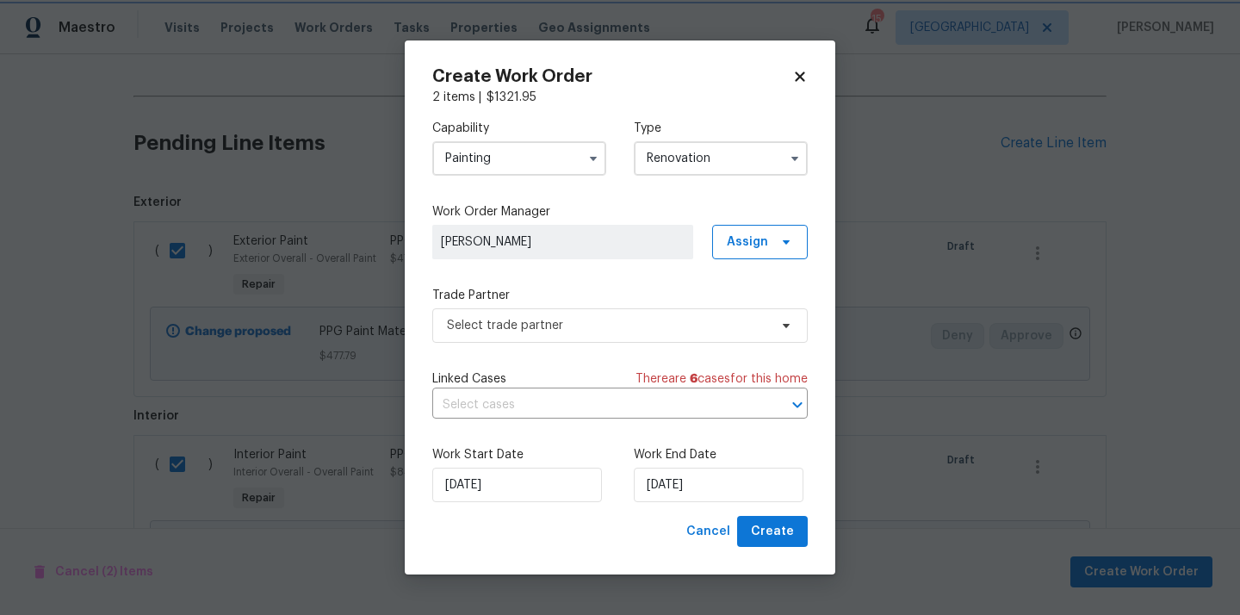
scroll to position [0, 0]
click at [753, 236] on span "Assign" at bounding box center [747, 241] width 41 height 17
click at [749, 319] on div "Assign to me" at bounding box center [762, 314] width 75 height 17
click at [587, 334] on span "Select trade partner" at bounding box center [619, 325] width 375 height 34
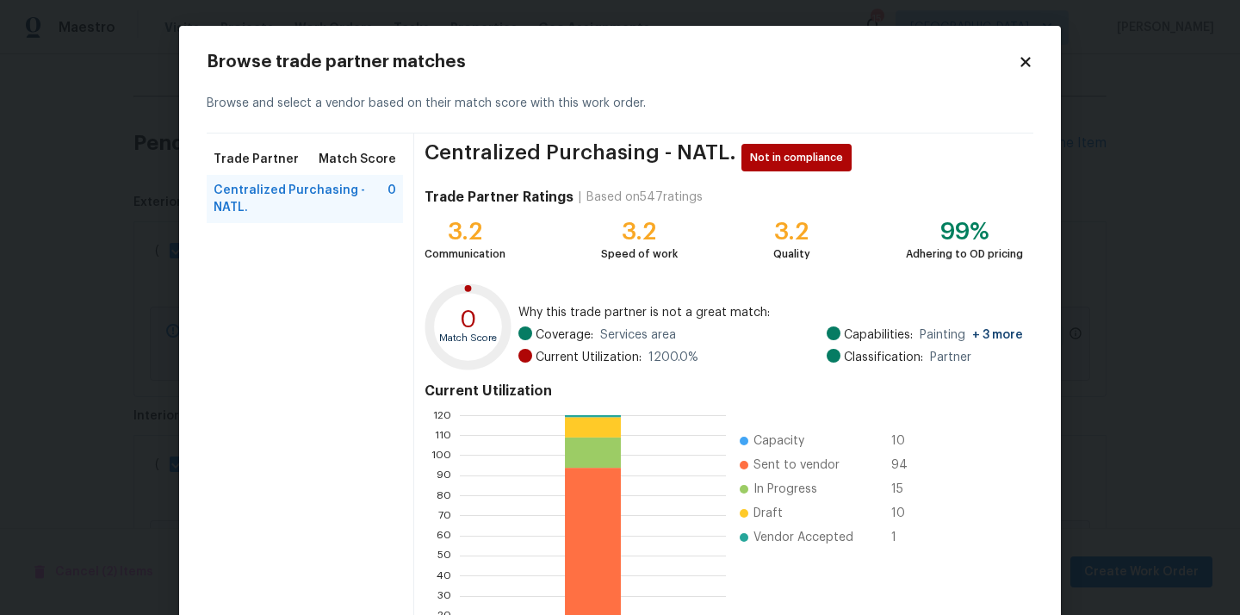
scroll to position [145, 0]
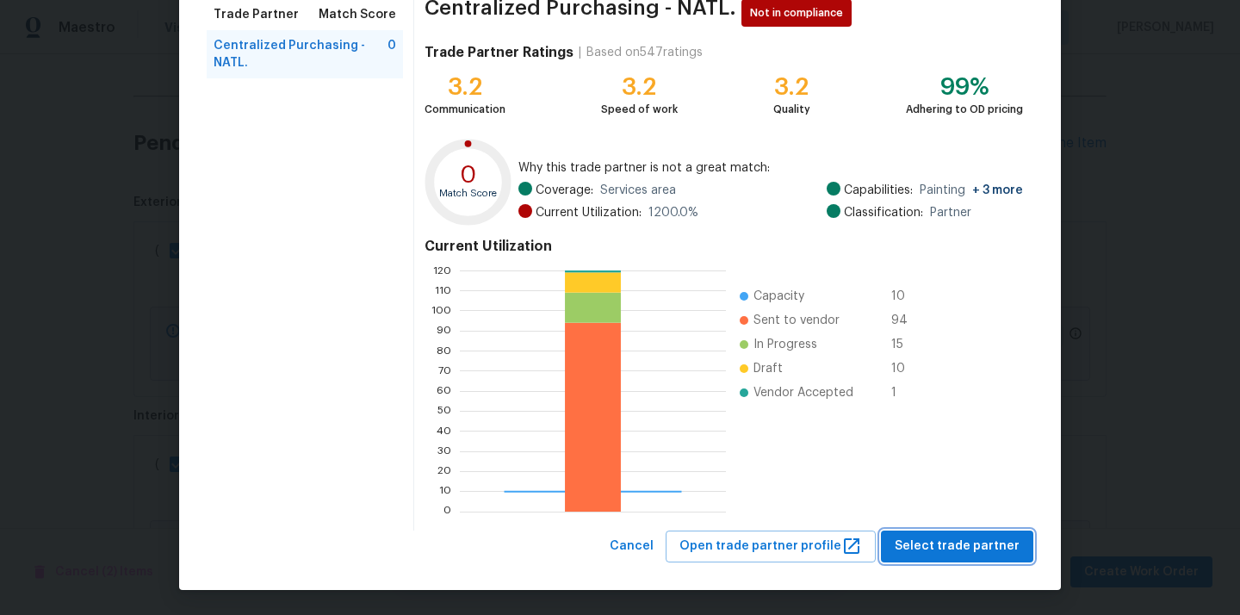
click at [951, 559] on button "Select trade partner" at bounding box center [957, 546] width 152 height 32
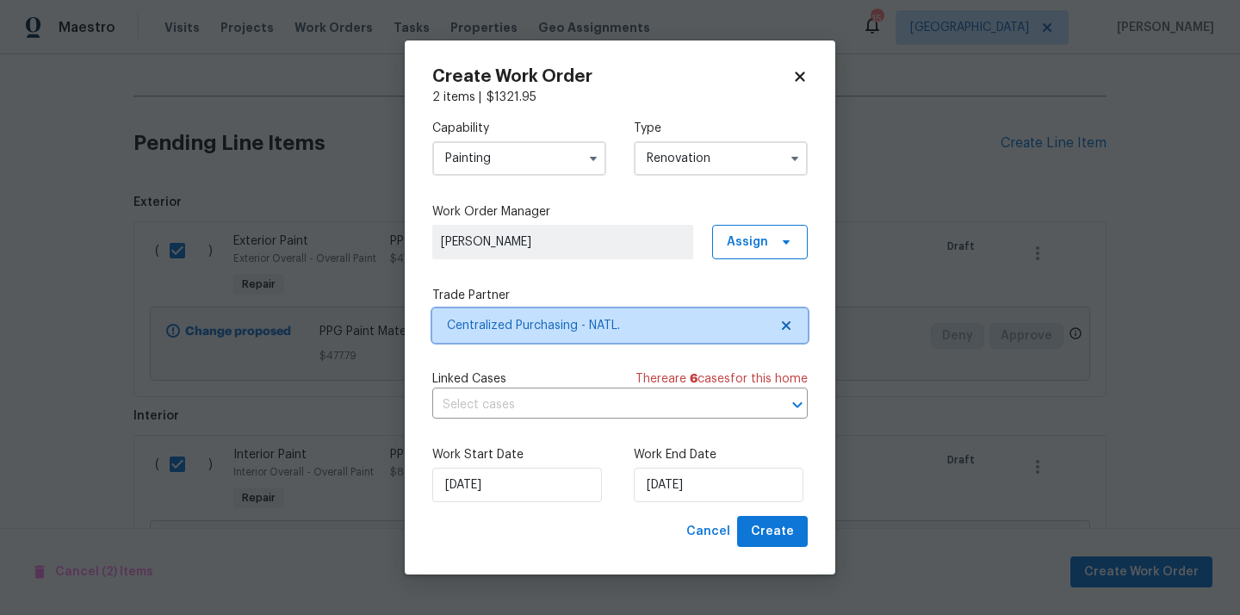
scroll to position [0, 0]
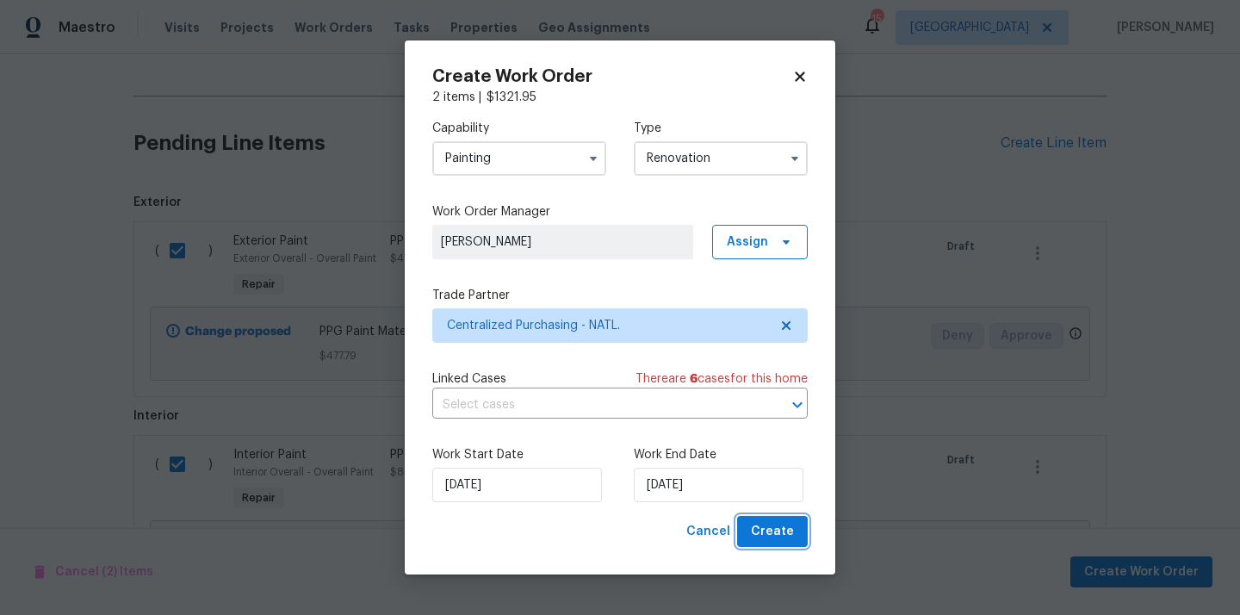
click at [753, 518] on button "Create" at bounding box center [772, 532] width 71 height 32
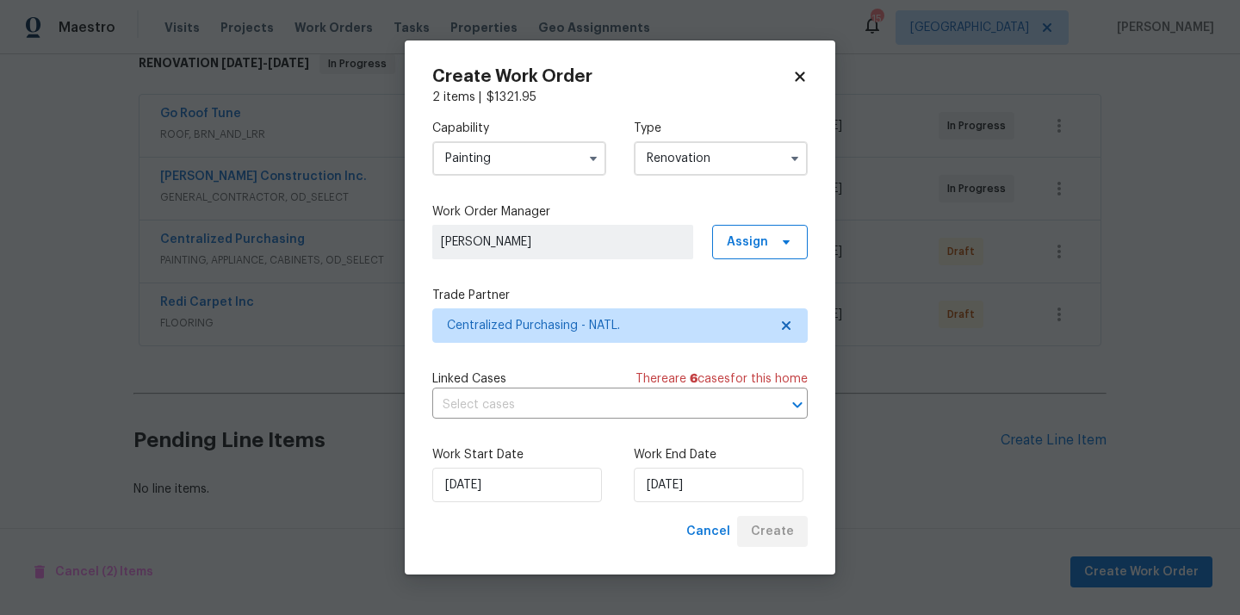
scroll to position [290, 0]
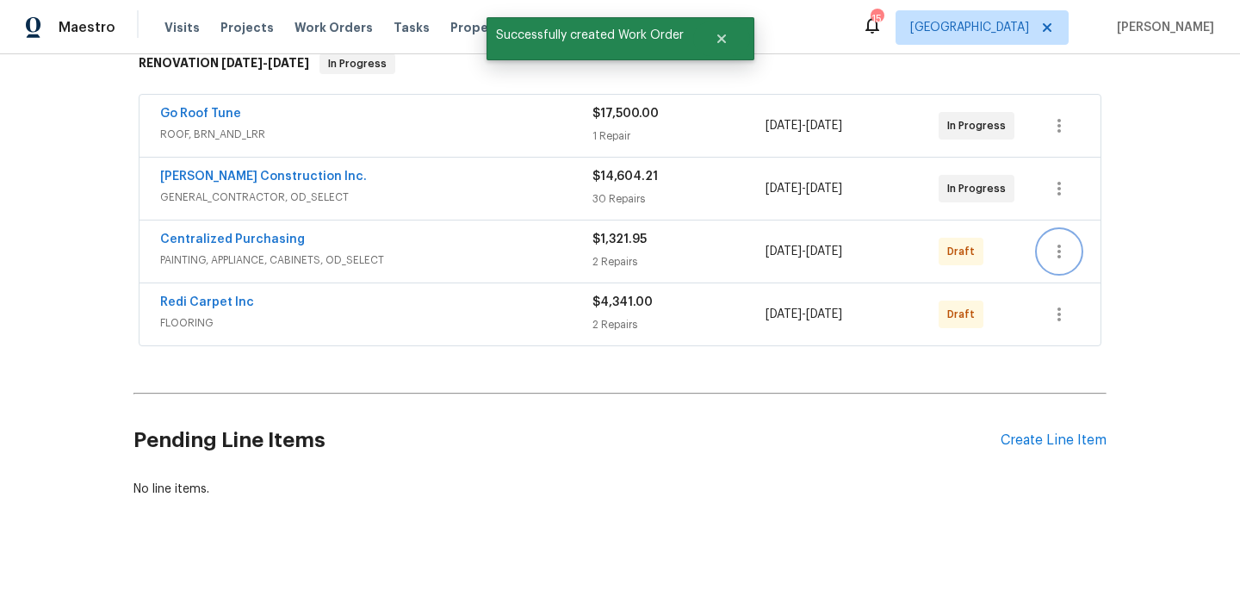
click at [1055, 243] on icon "button" at bounding box center [1059, 251] width 21 height 21
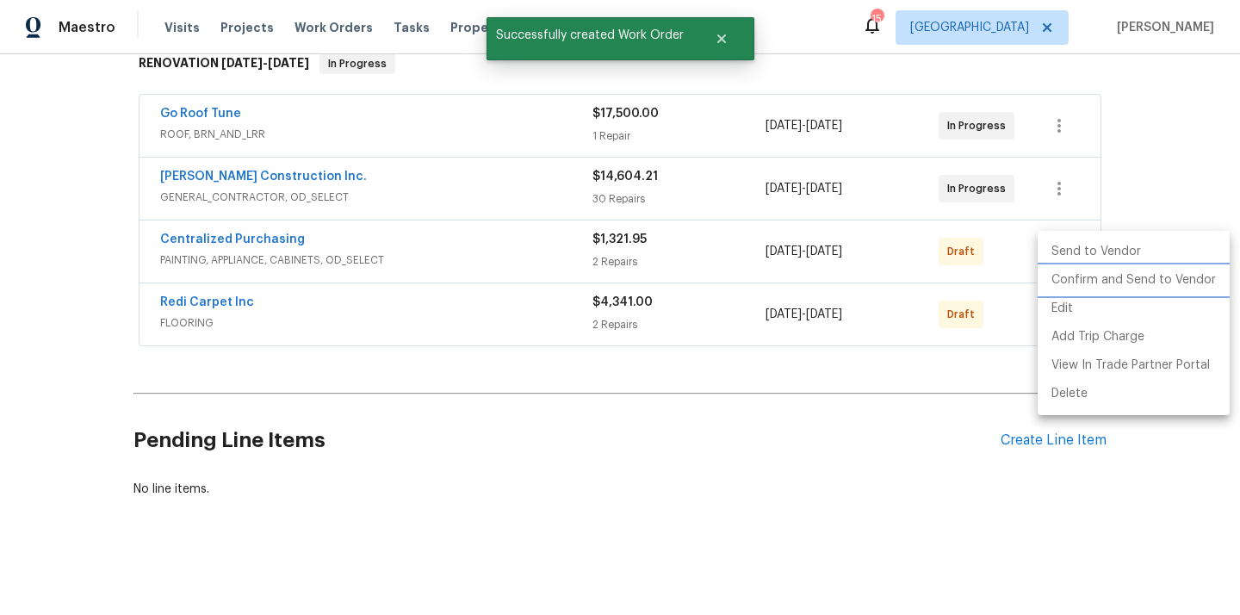
click at [1077, 276] on li "Confirm and Send to Vendor" at bounding box center [1134, 280] width 192 height 28
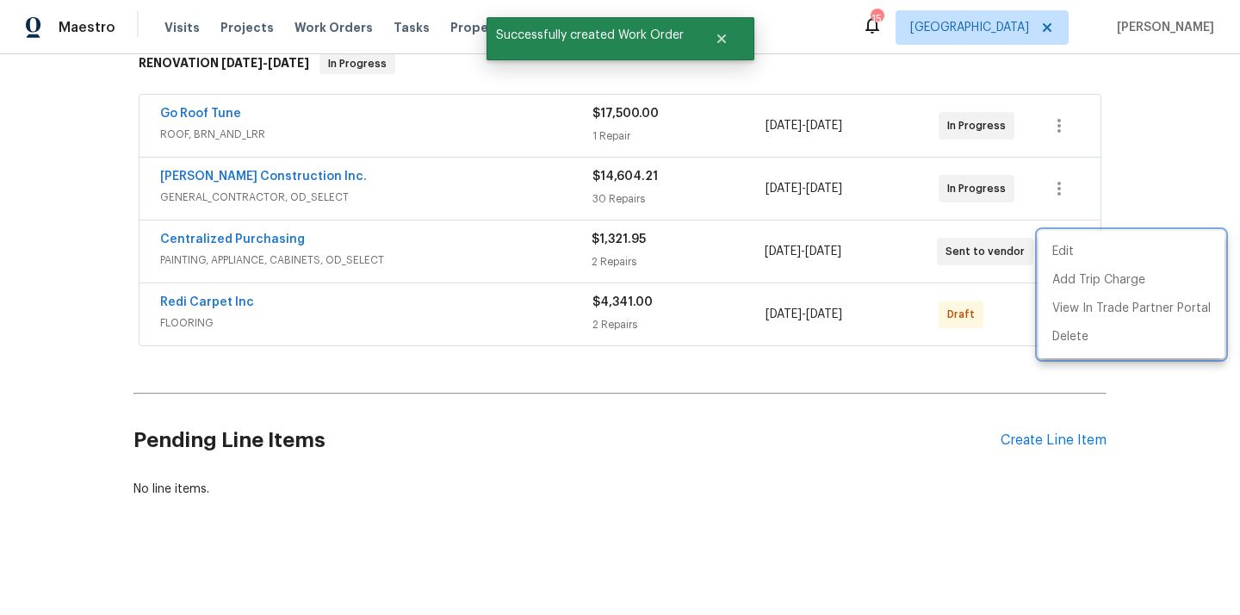
click at [382, 249] on div at bounding box center [620, 307] width 1240 height 615
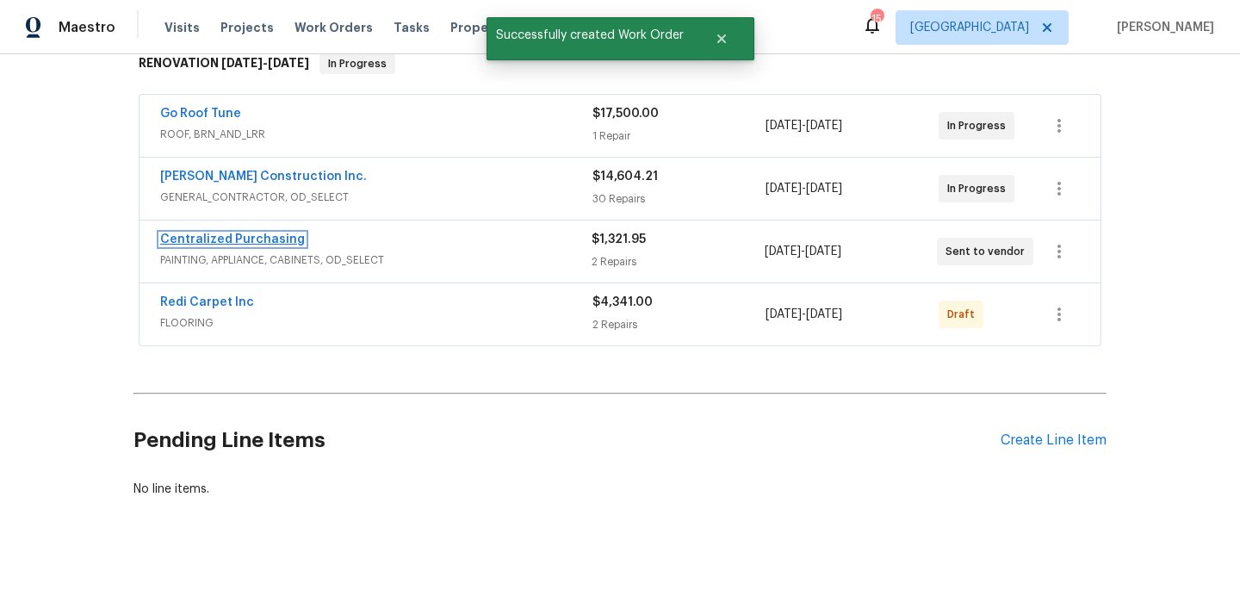
click at [261, 237] on link "Centralized Purchasing" at bounding box center [232, 239] width 145 height 12
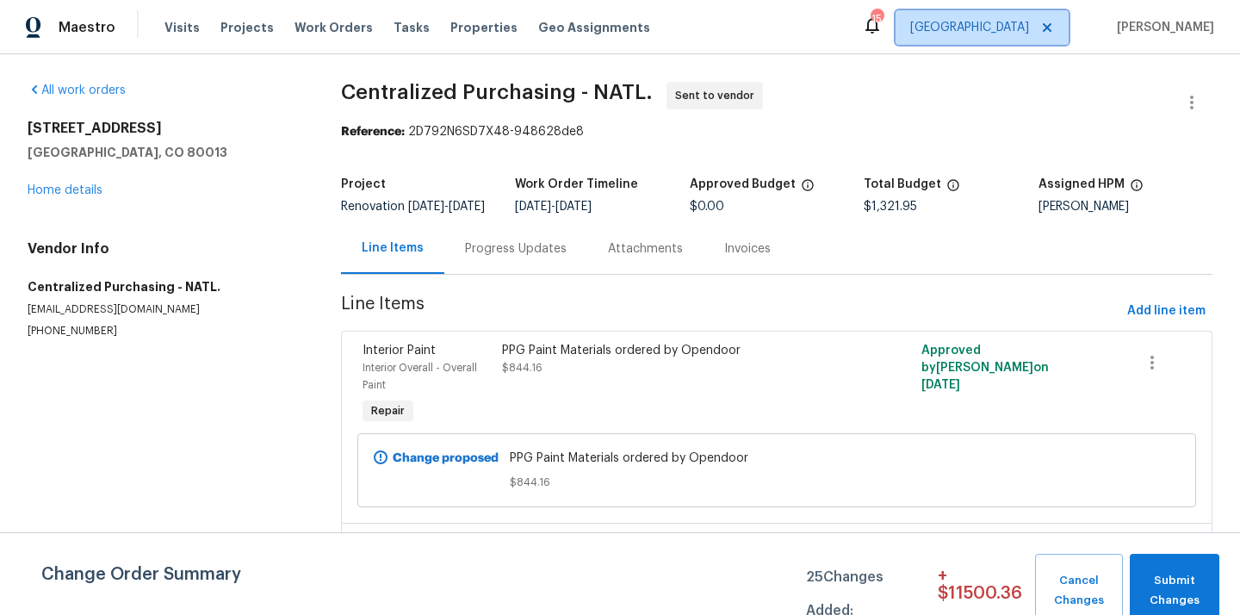
click at [1029, 33] on span "[GEOGRAPHIC_DATA]" at bounding box center [969, 27] width 119 height 17
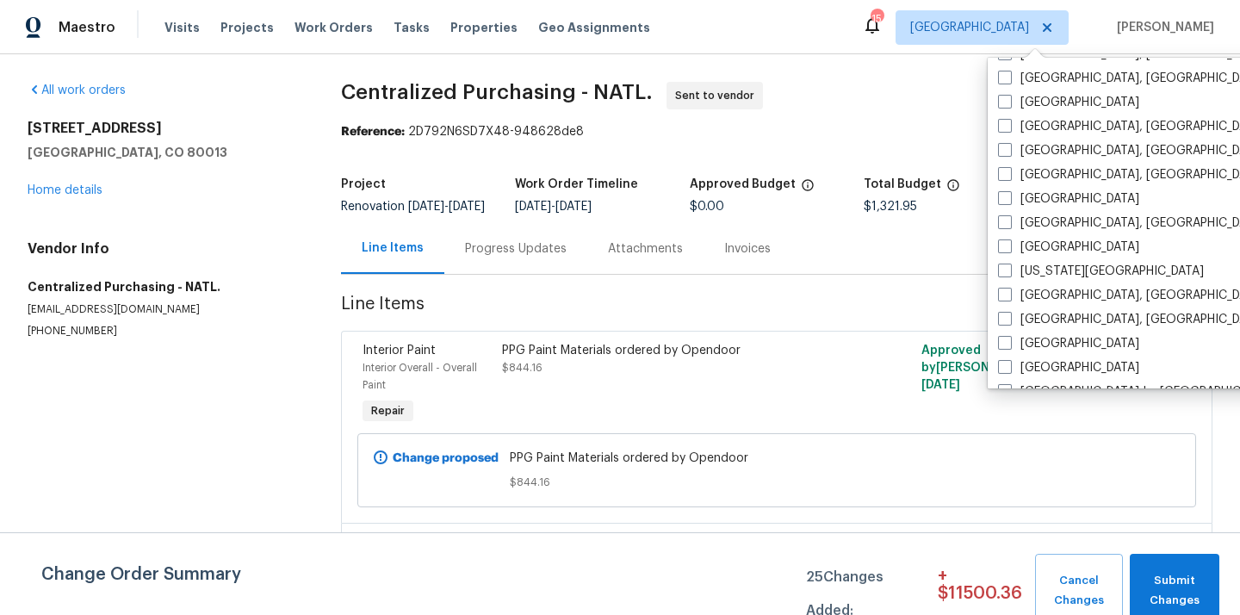
scroll to position [438, 0]
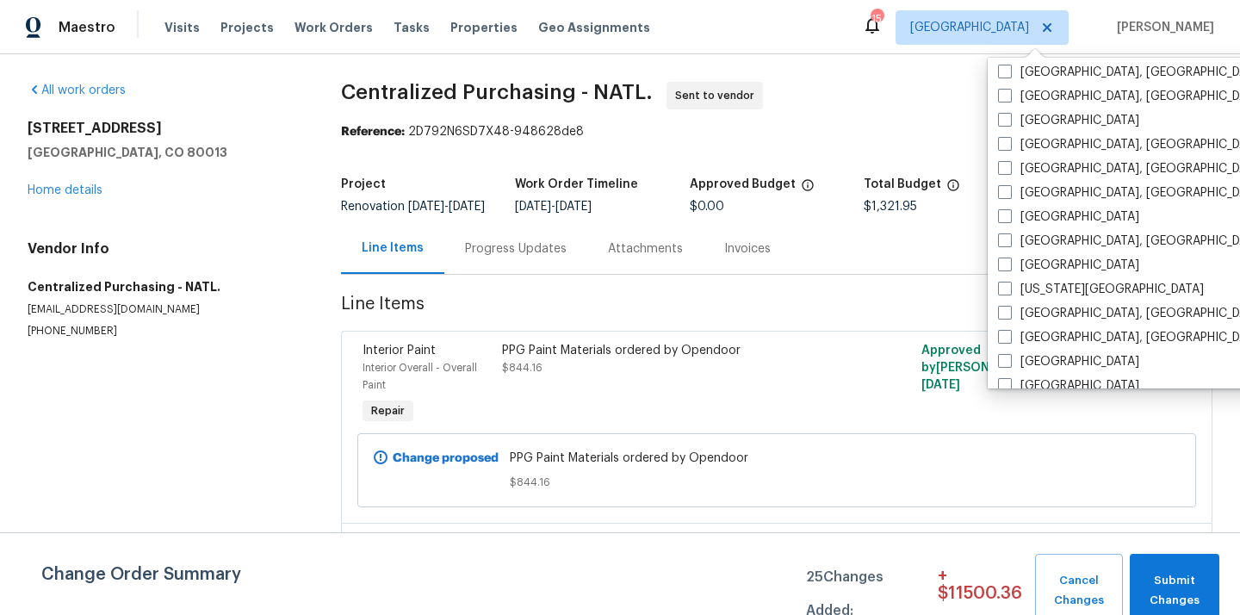
click at [1042, 201] on div "[GEOGRAPHIC_DATA], [GEOGRAPHIC_DATA]" at bounding box center [1166, 193] width 347 height 24
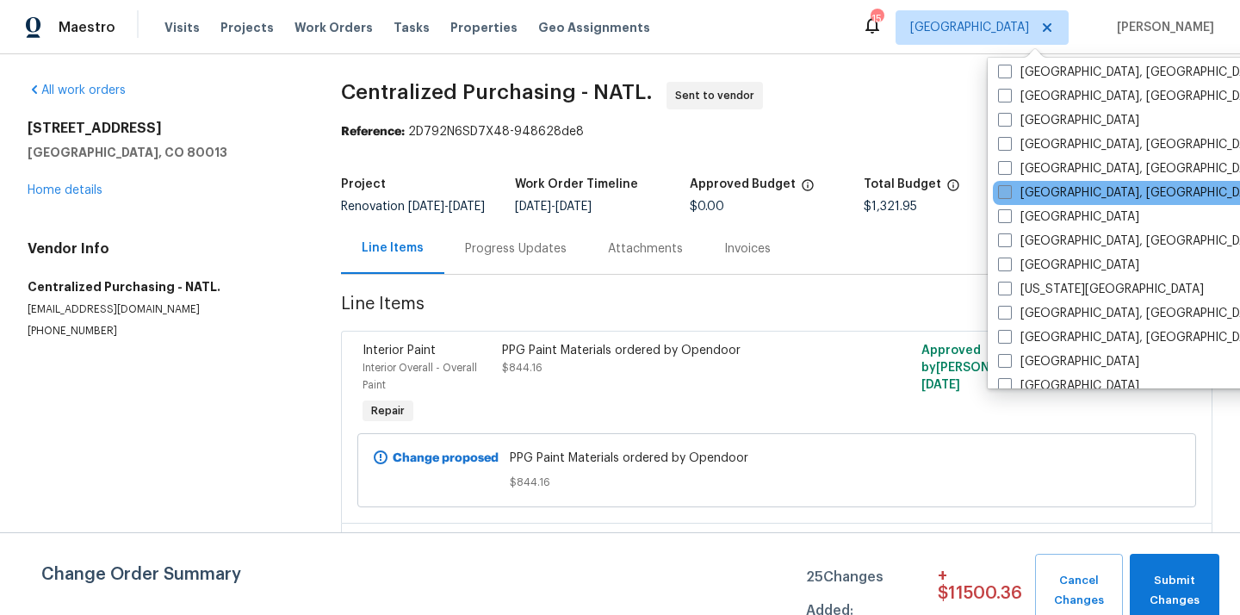
click at [1042, 201] on label "[GEOGRAPHIC_DATA], [GEOGRAPHIC_DATA]" at bounding box center [1131, 192] width 267 height 17
click at [1009, 195] on input "[GEOGRAPHIC_DATA], [GEOGRAPHIC_DATA]" at bounding box center [1003, 189] width 11 height 11
checkbox input "true"
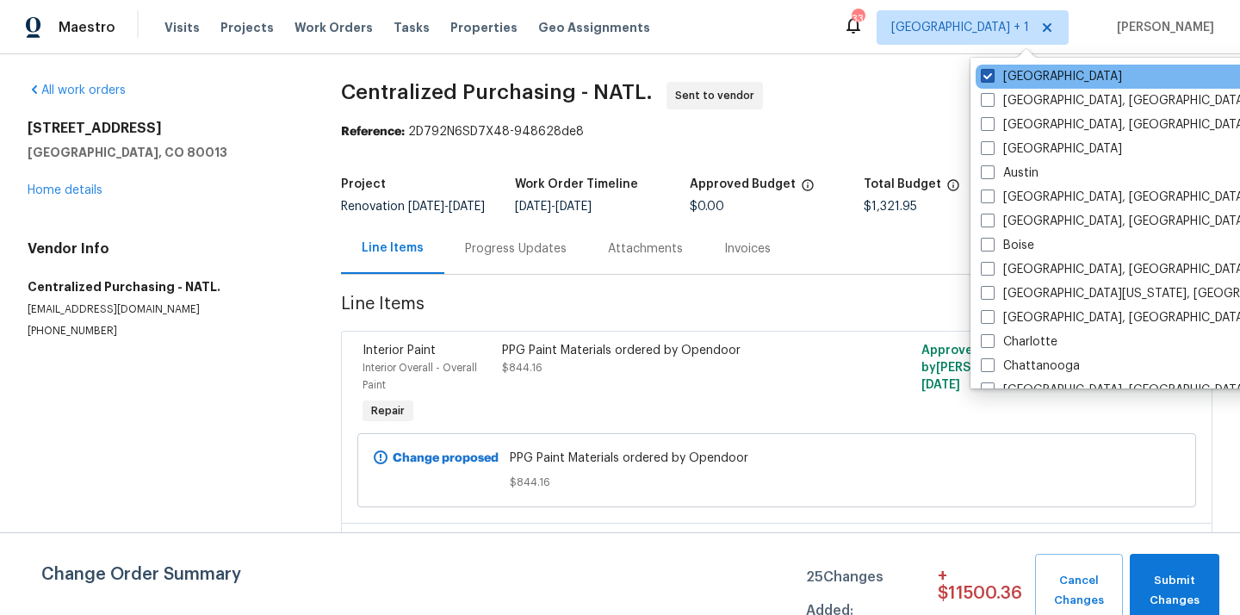
click at [1015, 78] on label "[GEOGRAPHIC_DATA]" at bounding box center [1051, 76] width 141 height 17
click at [992, 78] on input "[GEOGRAPHIC_DATA]" at bounding box center [986, 73] width 11 height 11
checkbox input "false"
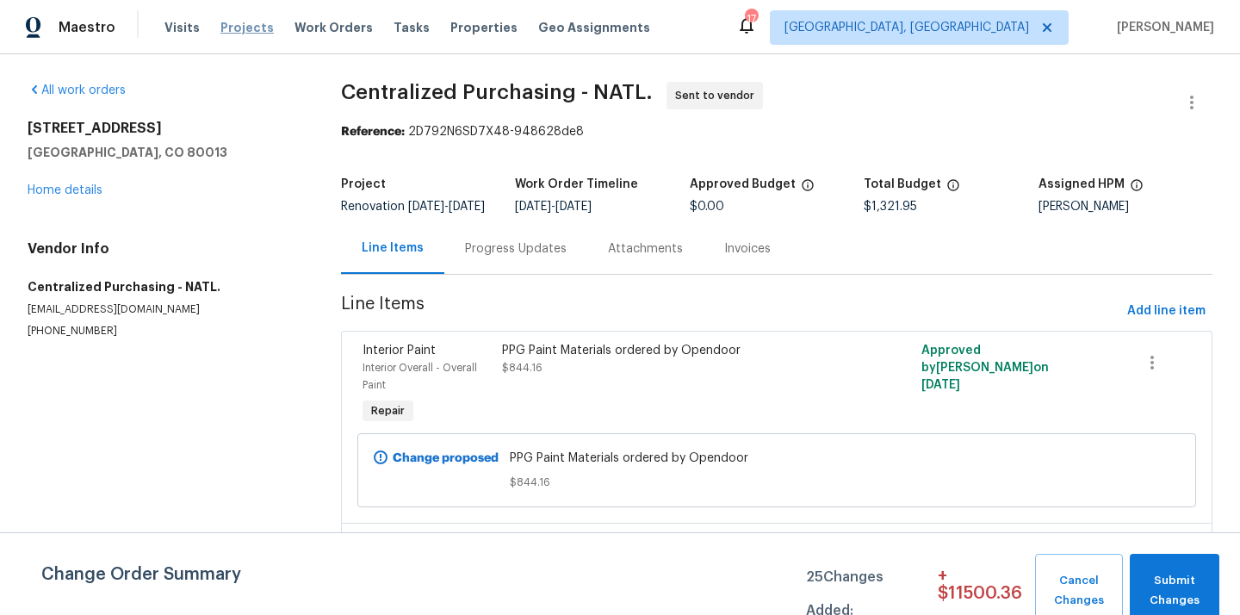
click at [232, 32] on span "Projects" at bounding box center [246, 27] width 53 height 17
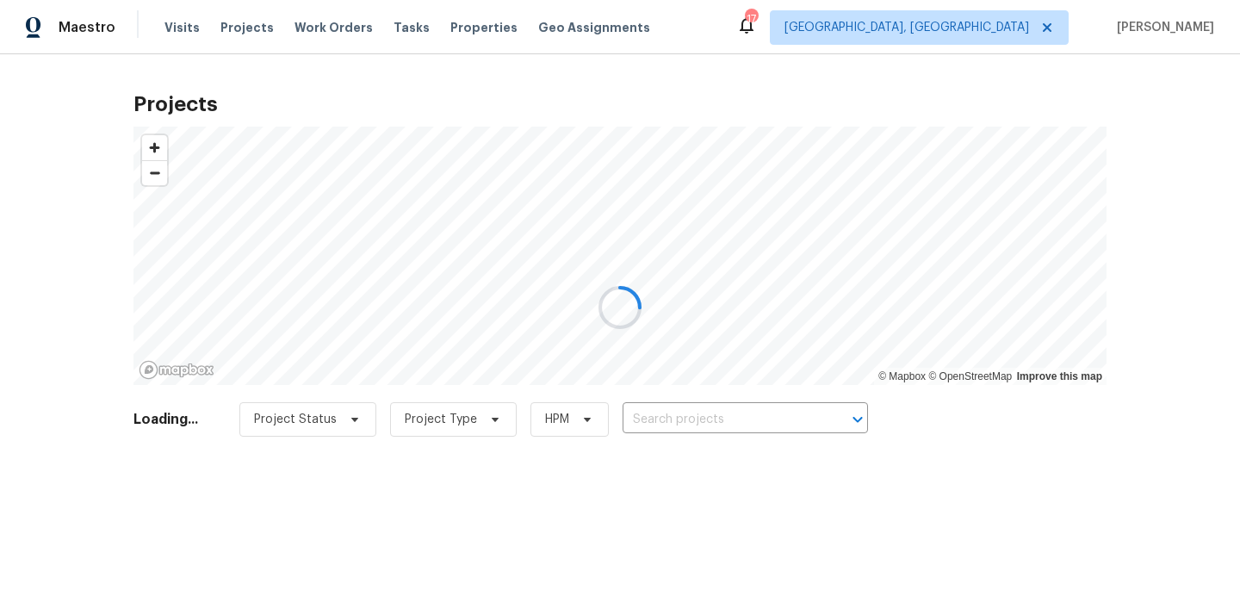
click at [775, 418] on div at bounding box center [620, 307] width 1240 height 615
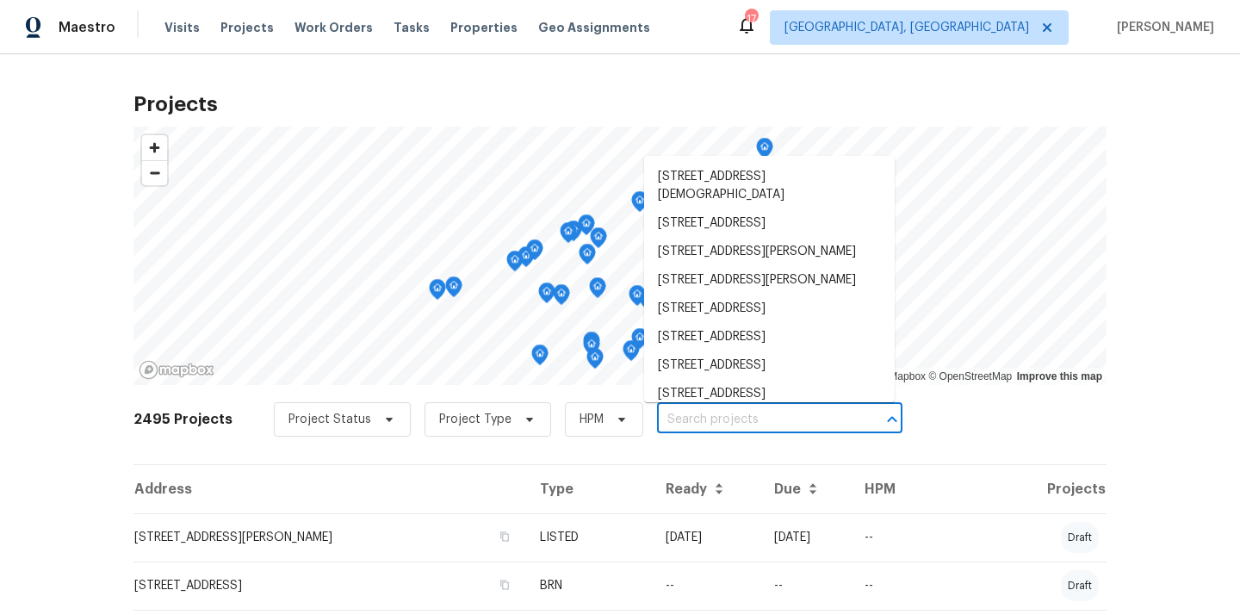
click at [775, 418] on input "text" at bounding box center [755, 419] width 197 height 27
paste input "[STREET_ADDRESS]"
type input "[STREET_ADDRESS]"
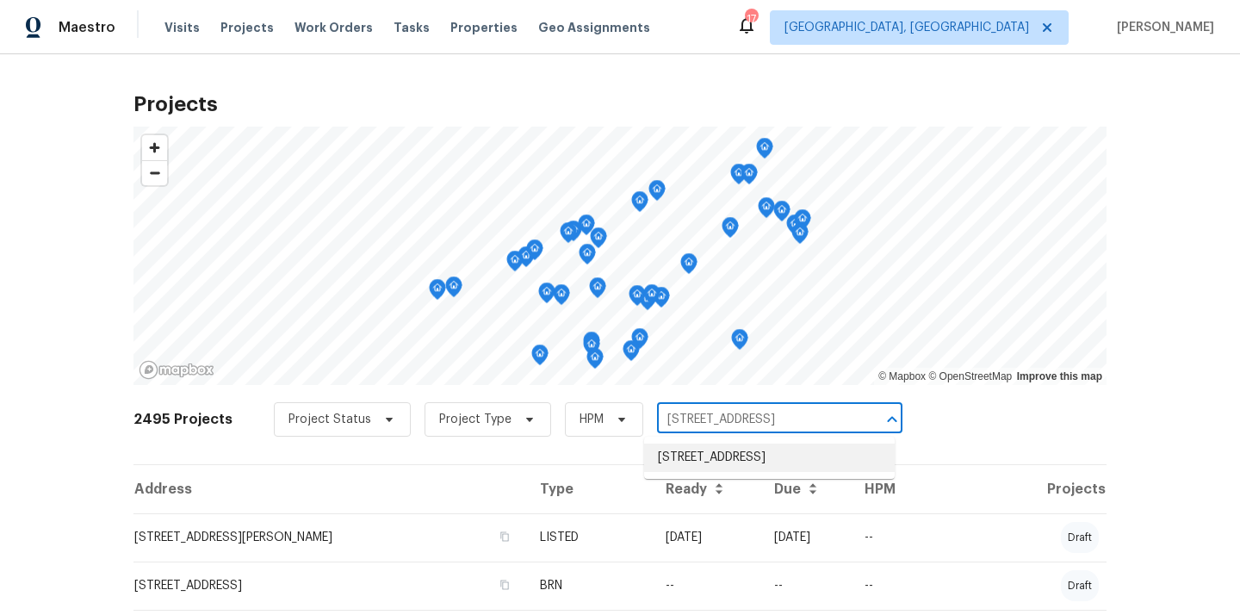
click at [755, 454] on li "[STREET_ADDRESS]" at bounding box center [769, 457] width 251 height 28
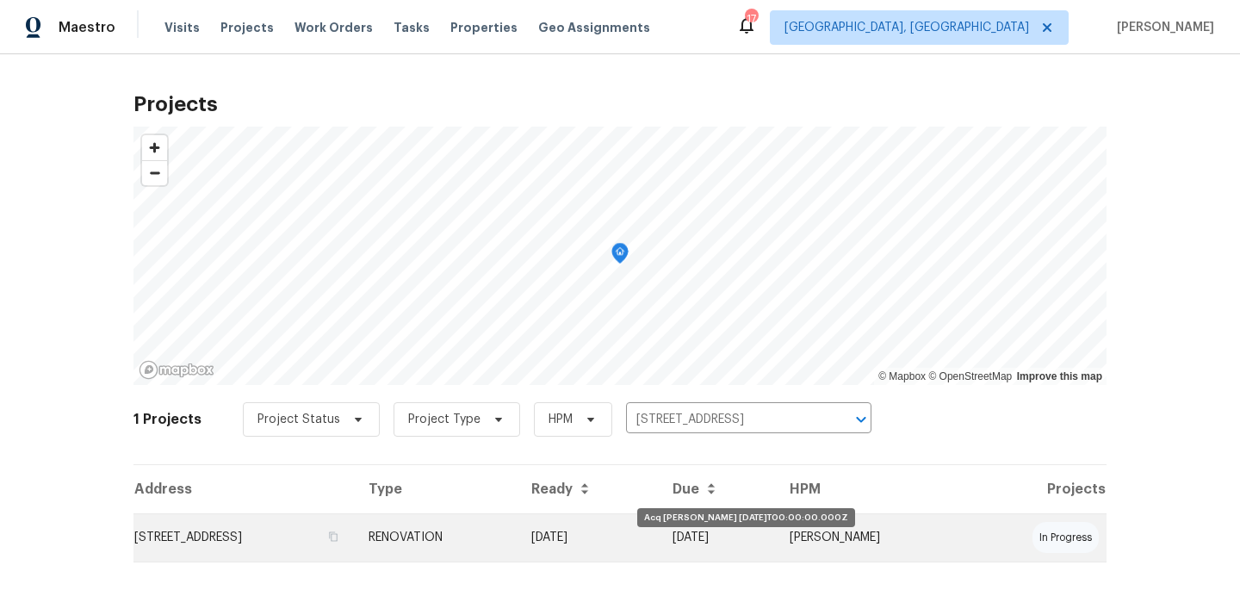
click at [659, 542] on td "[DATE]" at bounding box center [587, 537] width 141 height 48
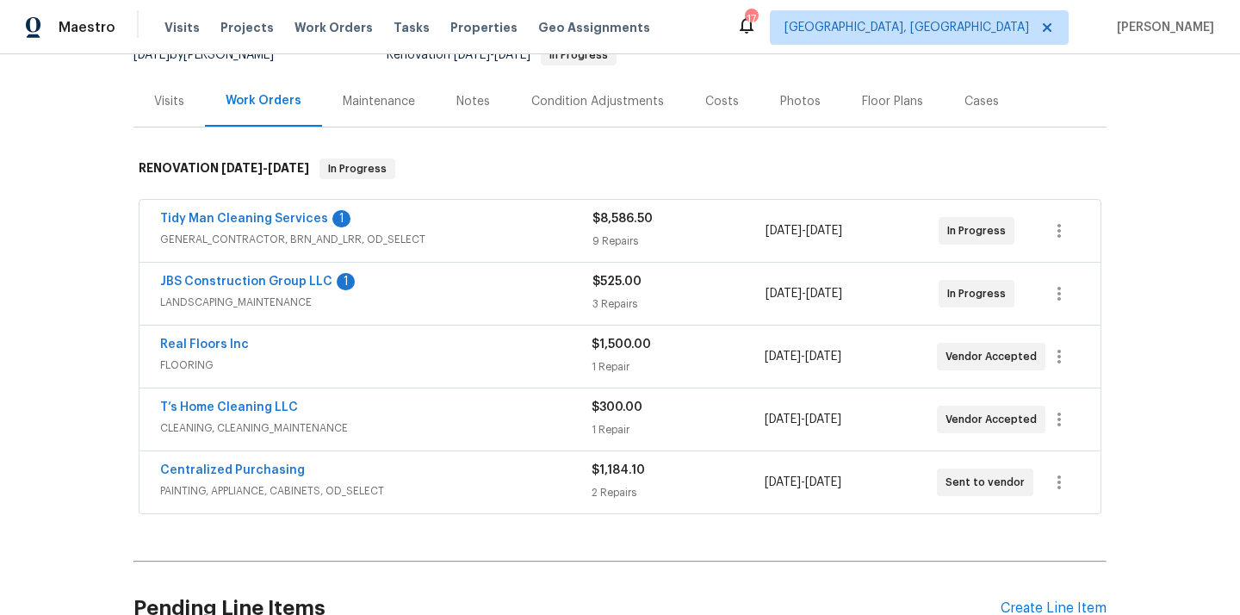
scroll to position [294, 0]
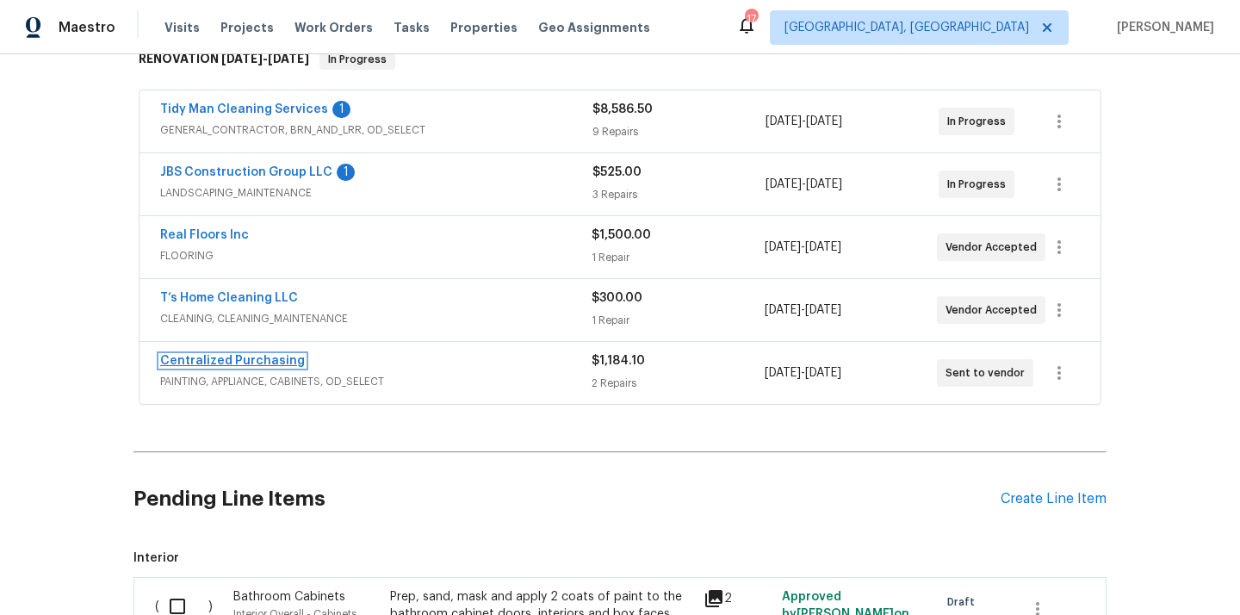
click at [263, 361] on link "Centralized Purchasing" at bounding box center [232, 361] width 145 height 12
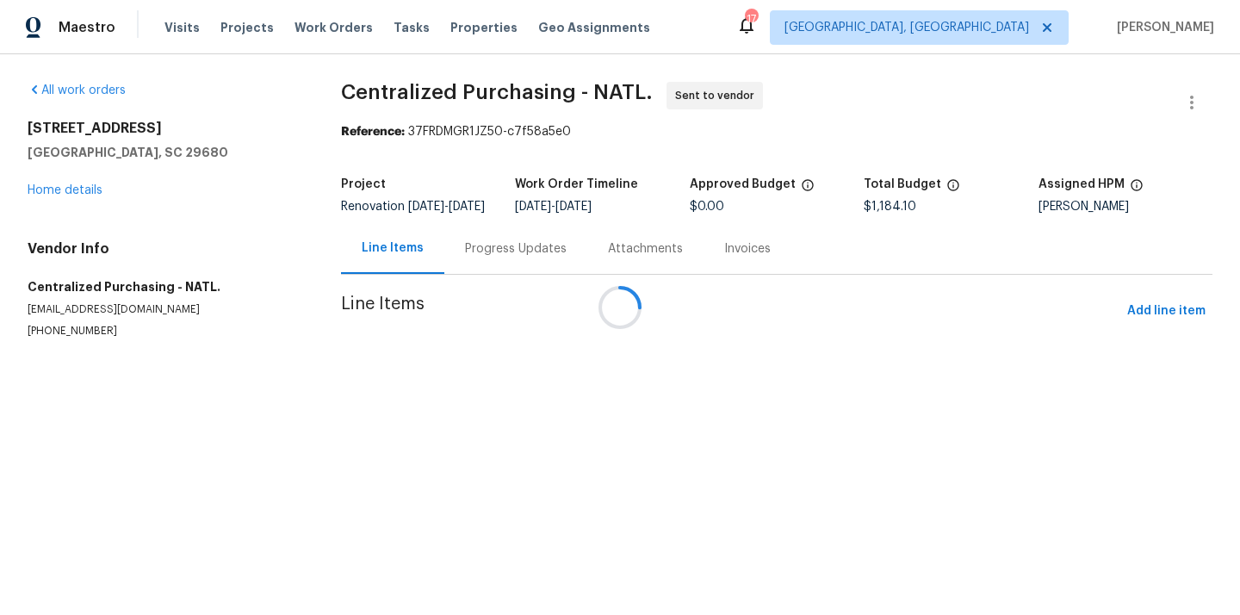
click at [1162, 326] on div at bounding box center [620, 307] width 1240 height 615
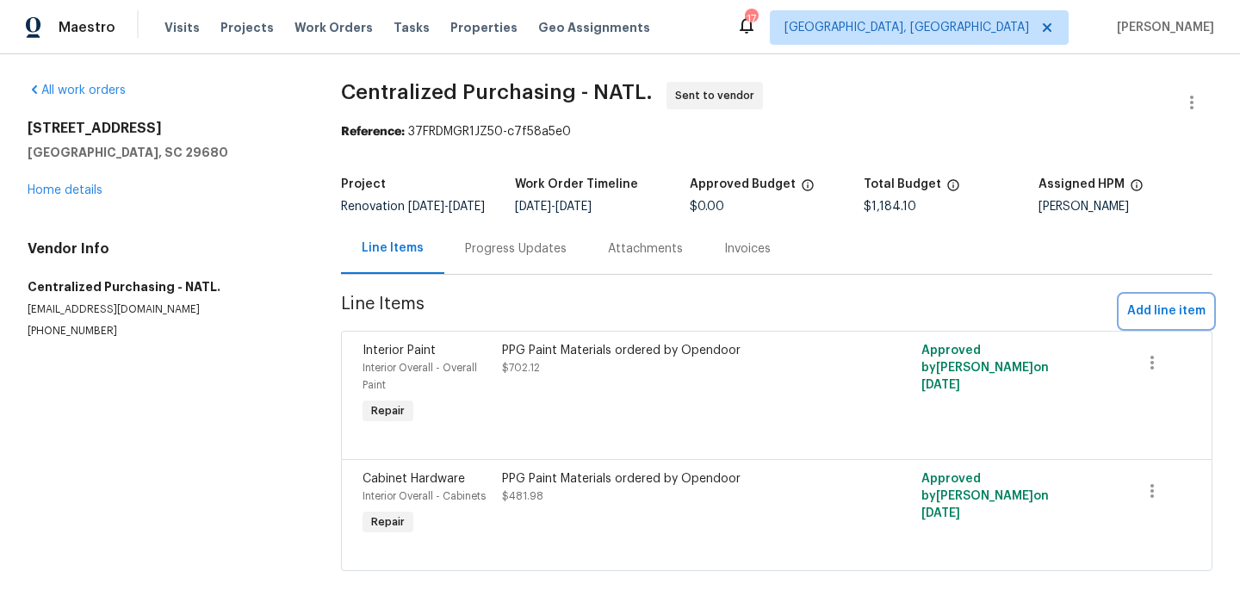
click at [1162, 322] on span "Add line item" at bounding box center [1166, 311] width 78 height 22
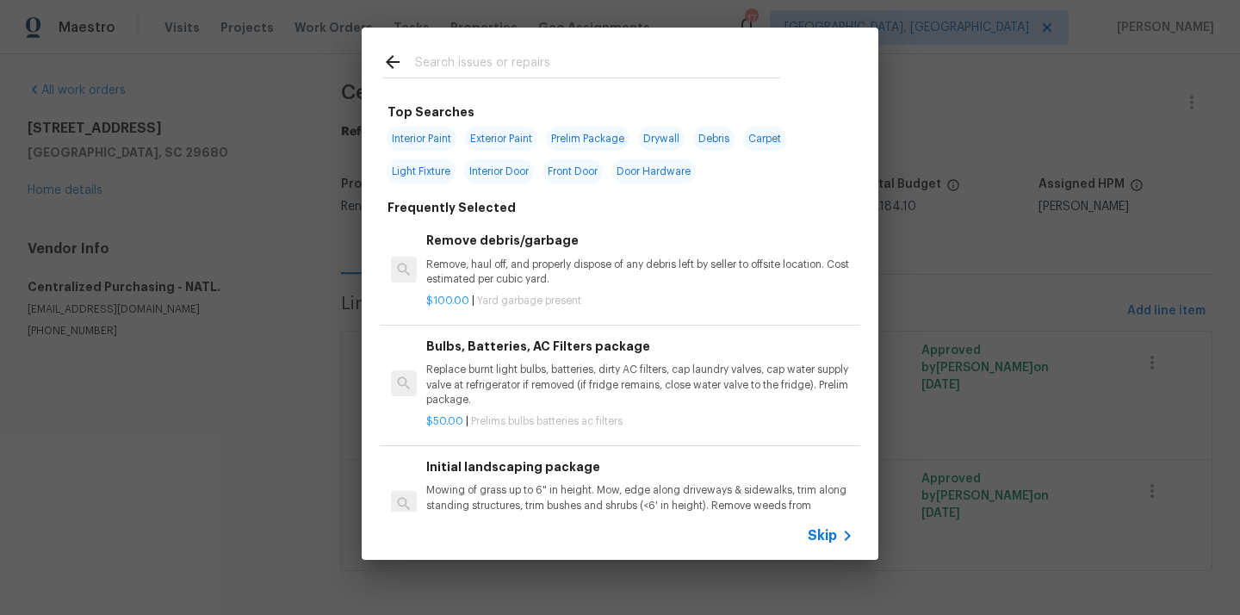
click at [671, 67] on input "text" at bounding box center [597, 65] width 365 height 26
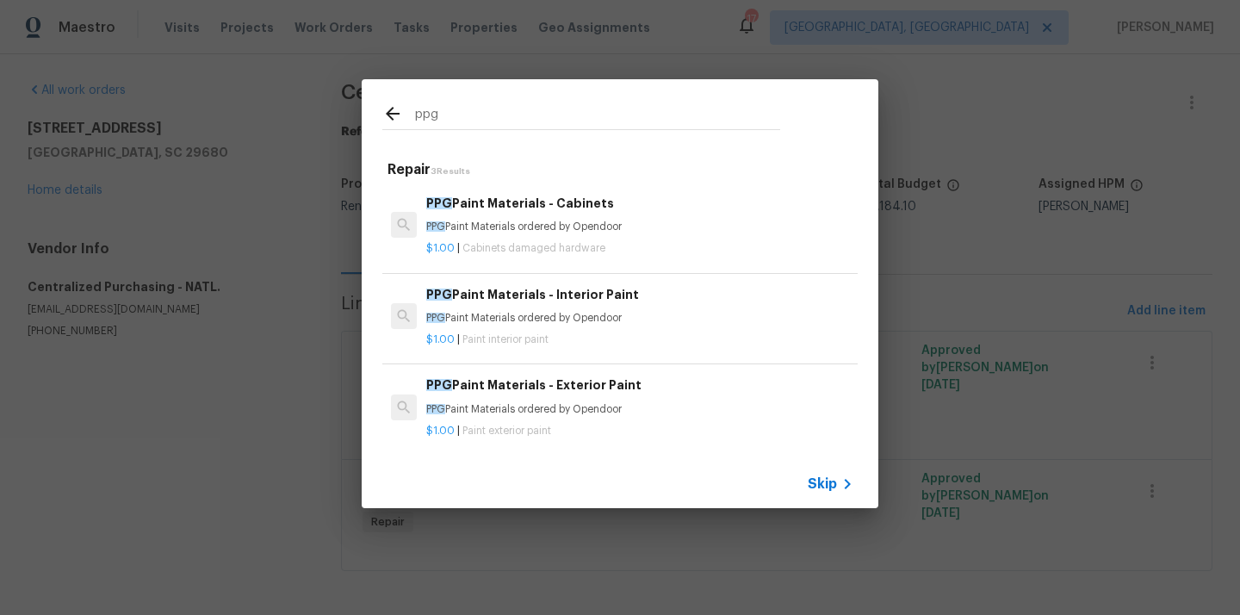
type input "ppg"
click at [587, 216] on div "PPG Paint Materials - Cabinets PPG Paint Materials ordered by Opendoor" at bounding box center [639, 214] width 427 height 41
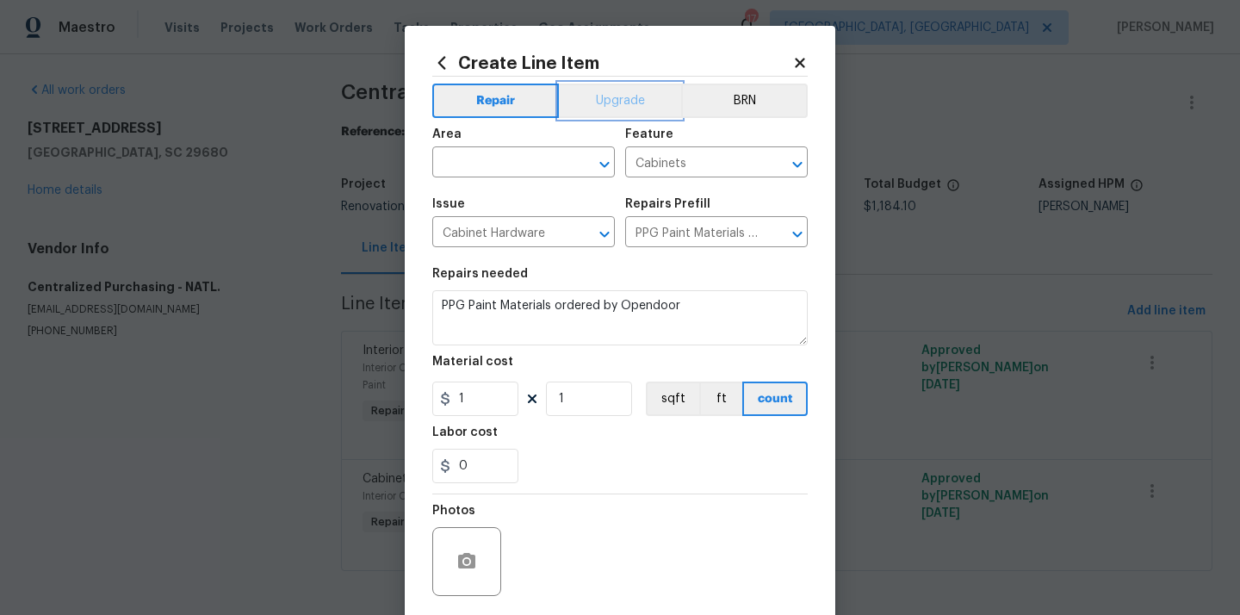
click at [624, 103] on button "Upgrade" at bounding box center [620, 101] width 123 height 34
click at [524, 167] on input "text" at bounding box center [499, 164] width 134 height 27
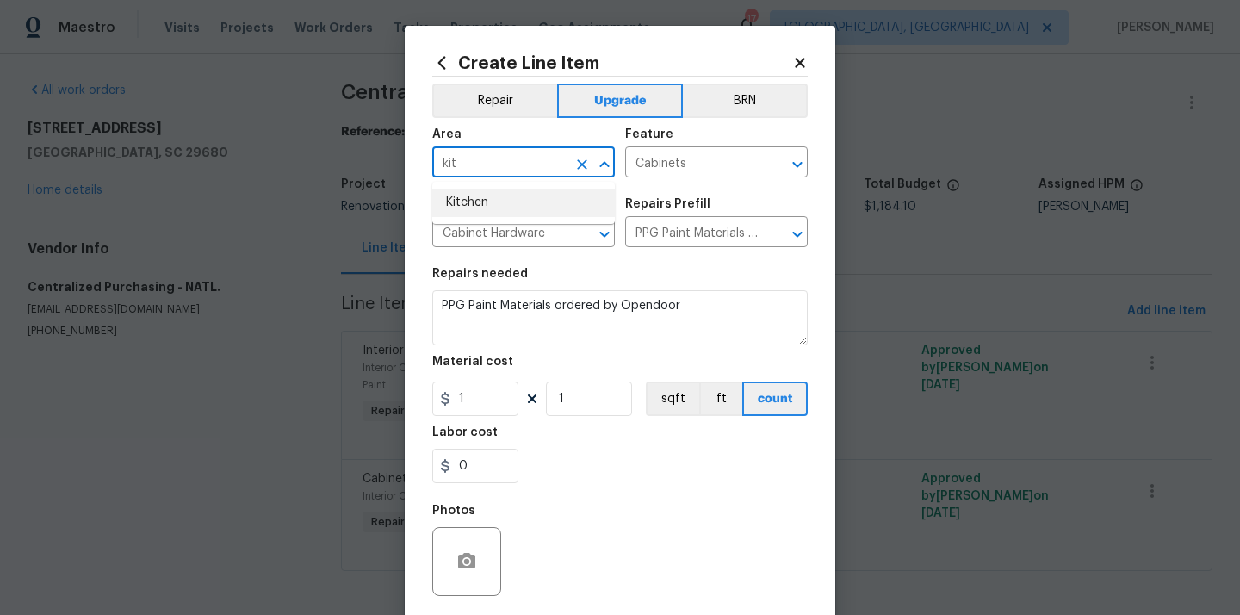
click at [510, 193] on li "Kitchen" at bounding box center [523, 203] width 183 height 28
type input "Kitchen"
click at [653, 266] on section "Repairs needed PPG Paint Materials ordered by Opendoor Material cost 1 1 sqft f…" at bounding box center [619, 375] width 375 height 236
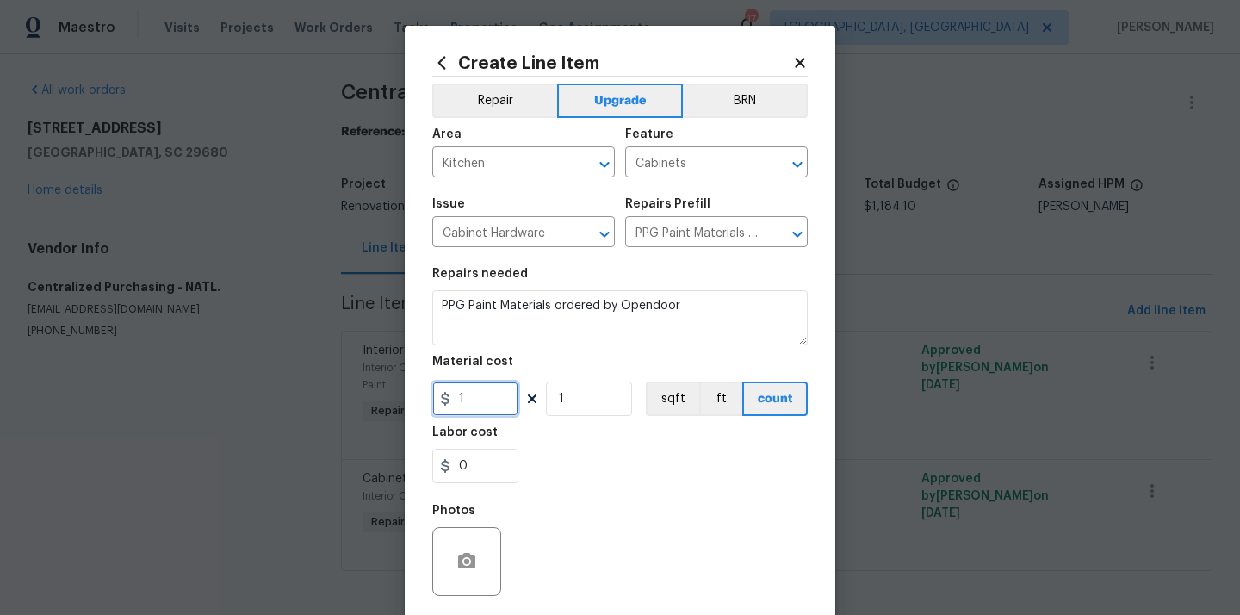
drag, startPoint x: 459, startPoint y: 393, endPoint x: 423, endPoint y: 393, distance: 36.2
click at [423, 393] on div "Create Line Item Repair Upgrade BRN Area Kitchen ​ Feature Cabinets ​ Issue Cab…" at bounding box center [620, 371] width 431 height 690
paste input "385.59"
type input "385.59"
click at [585, 478] on div "0" at bounding box center [619, 466] width 375 height 34
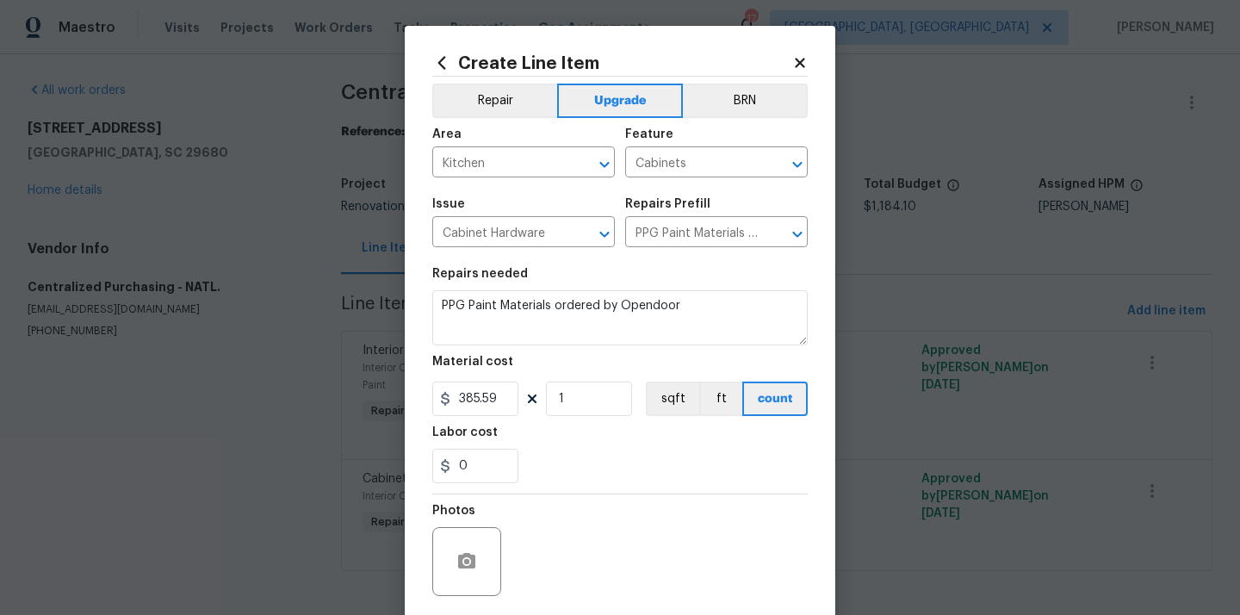
scroll to position [125, 0]
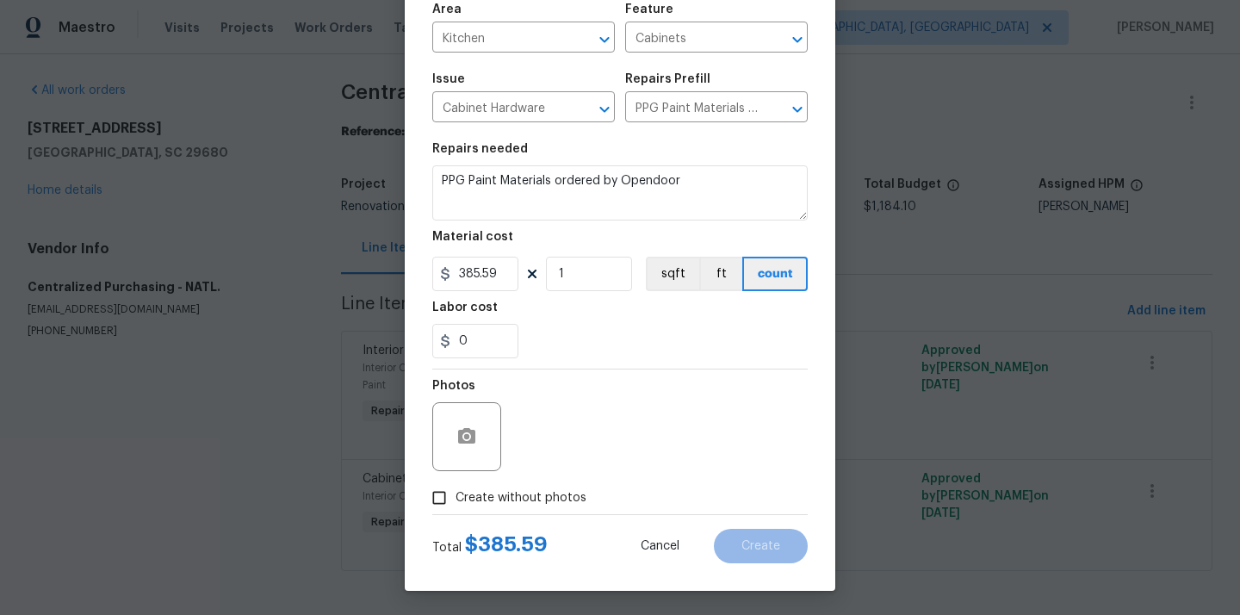
click at [532, 516] on div "Total $ 385.59 Cancel Create" at bounding box center [619, 539] width 375 height 48
click at [547, 499] on span "Create without photos" at bounding box center [520, 498] width 131 height 18
click at [455, 499] on input "Create without photos" at bounding box center [439, 497] width 33 height 33
checkbox input "true"
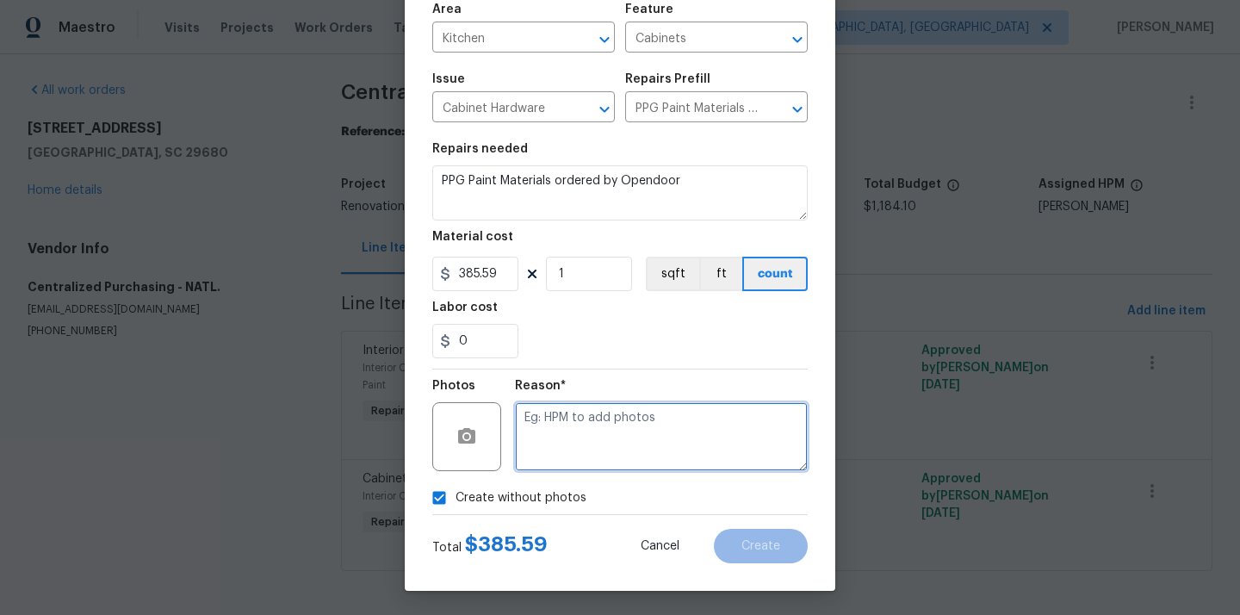
click at [590, 444] on textarea at bounding box center [661, 436] width 293 height 69
type textarea "N/A"
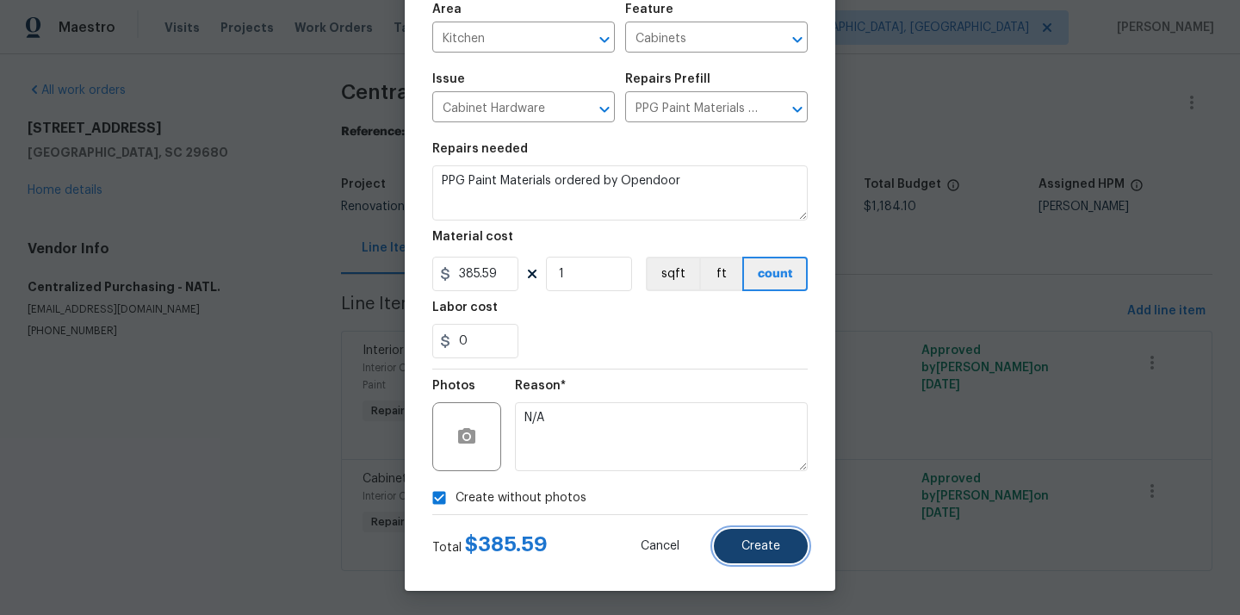
click at [757, 541] on span "Create" at bounding box center [760, 546] width 39 height 13
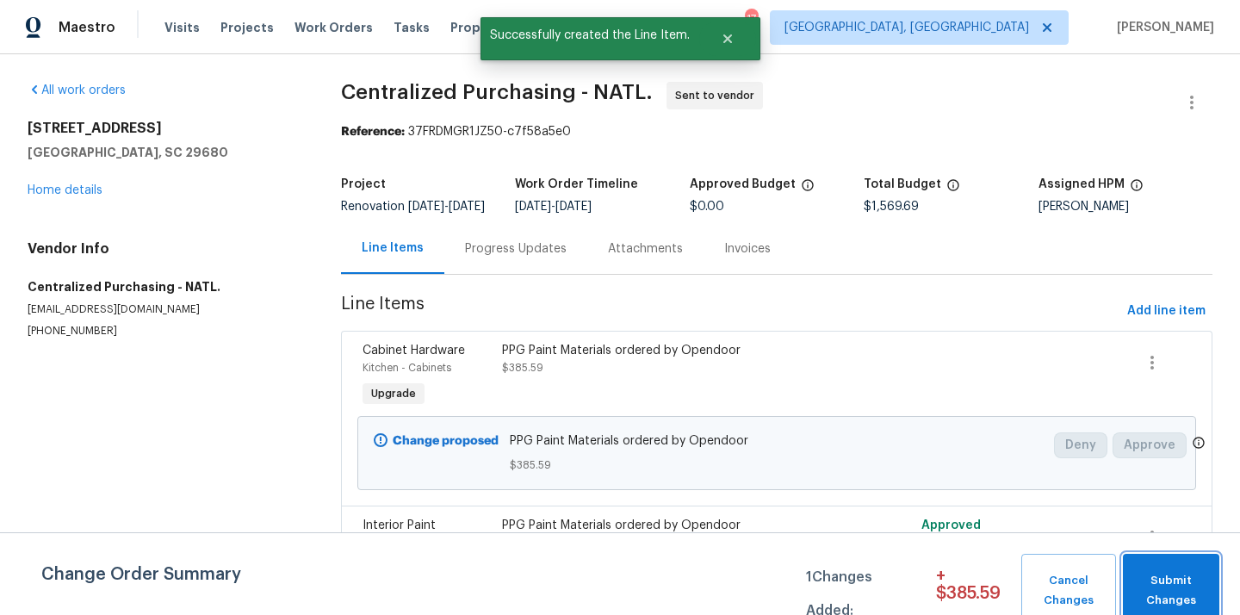
click at [1160, 580] on span "Submit Changes" at bounding box center [1170, 591] width 79 height 40
